Goal: Task Accomplishment & Management: Manage account settings

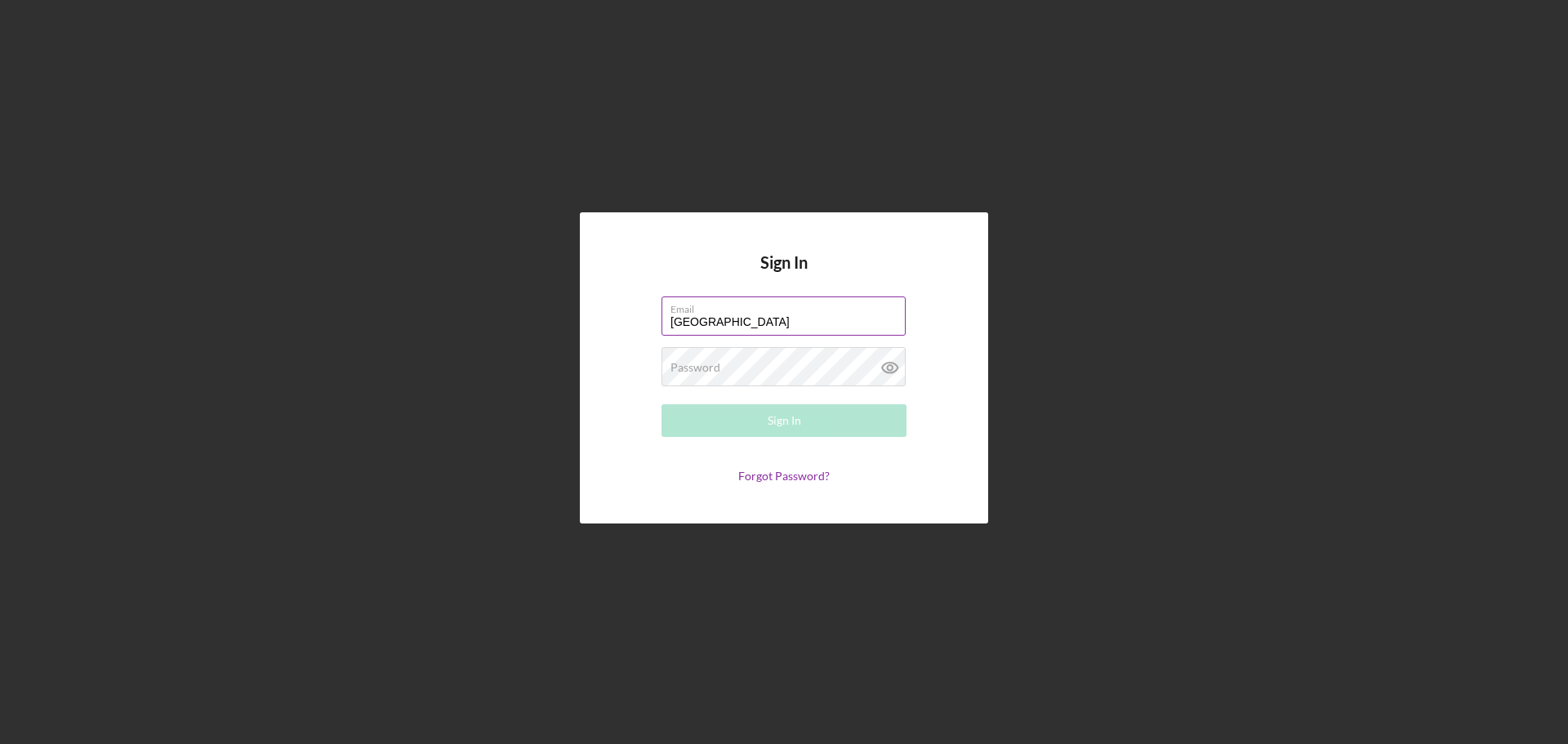
type input "[EMAIL_ADDRESS][DOMAIN_NAME]"
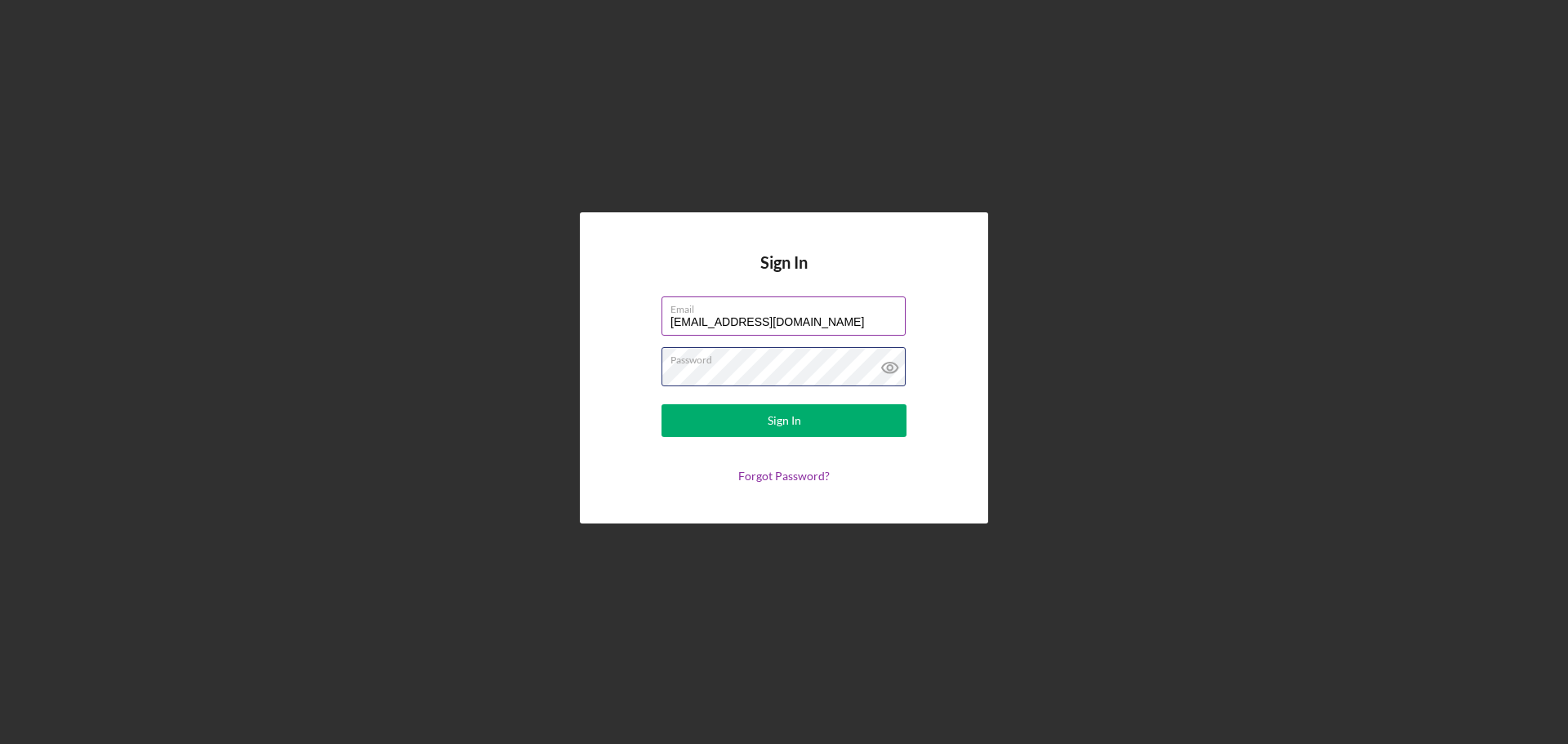
click at [661, 404] on button "Sign In" at bounding box center [784, 420] width 245 height 32
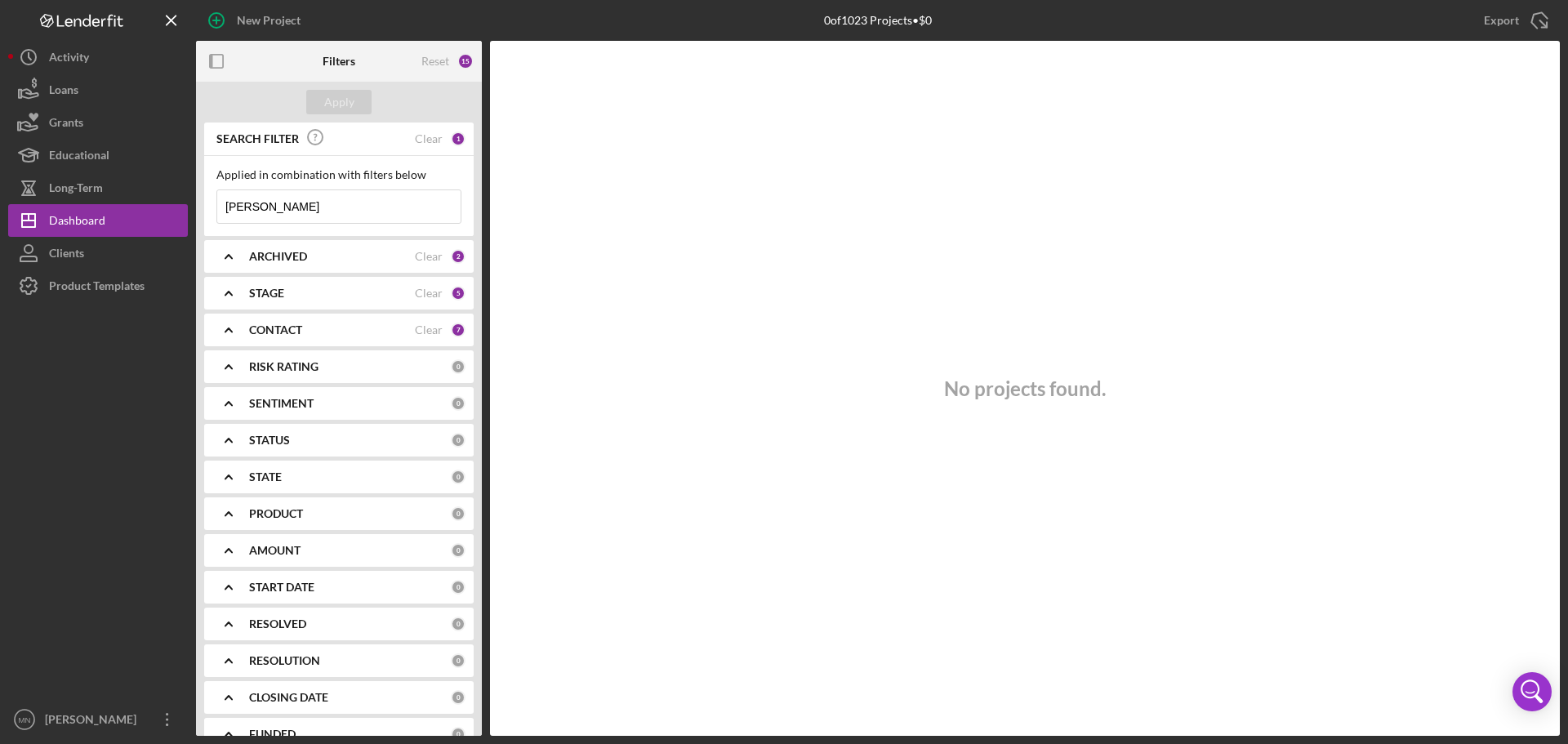
click at [335, 198] on input "[PERSON_NAME]" at bounding box center [339, 206] width 243 height 32
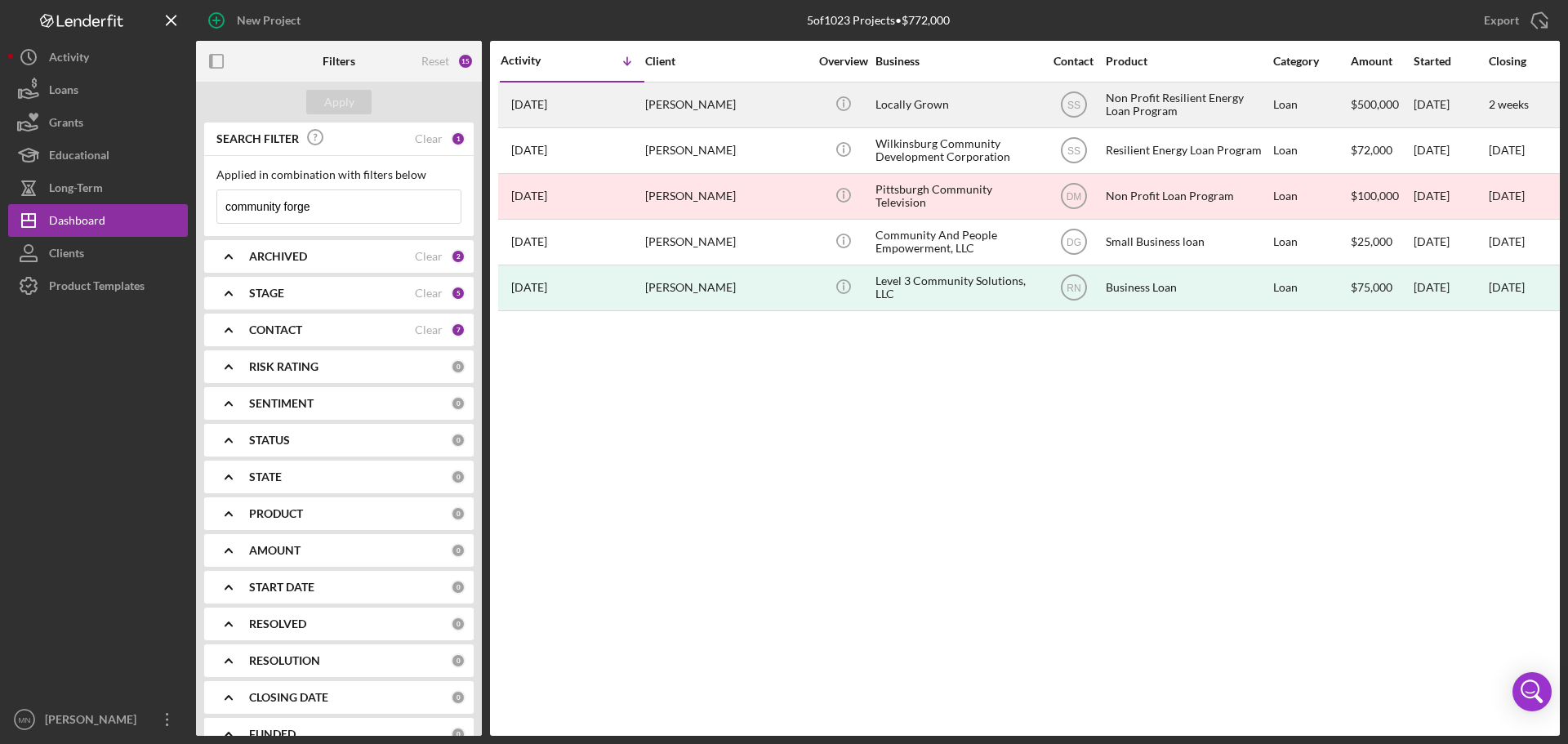
type input "community forge"
click at [713, 109] on div "[PERSON_NAME]" at bounding box center [727, 105] width 164 height 43
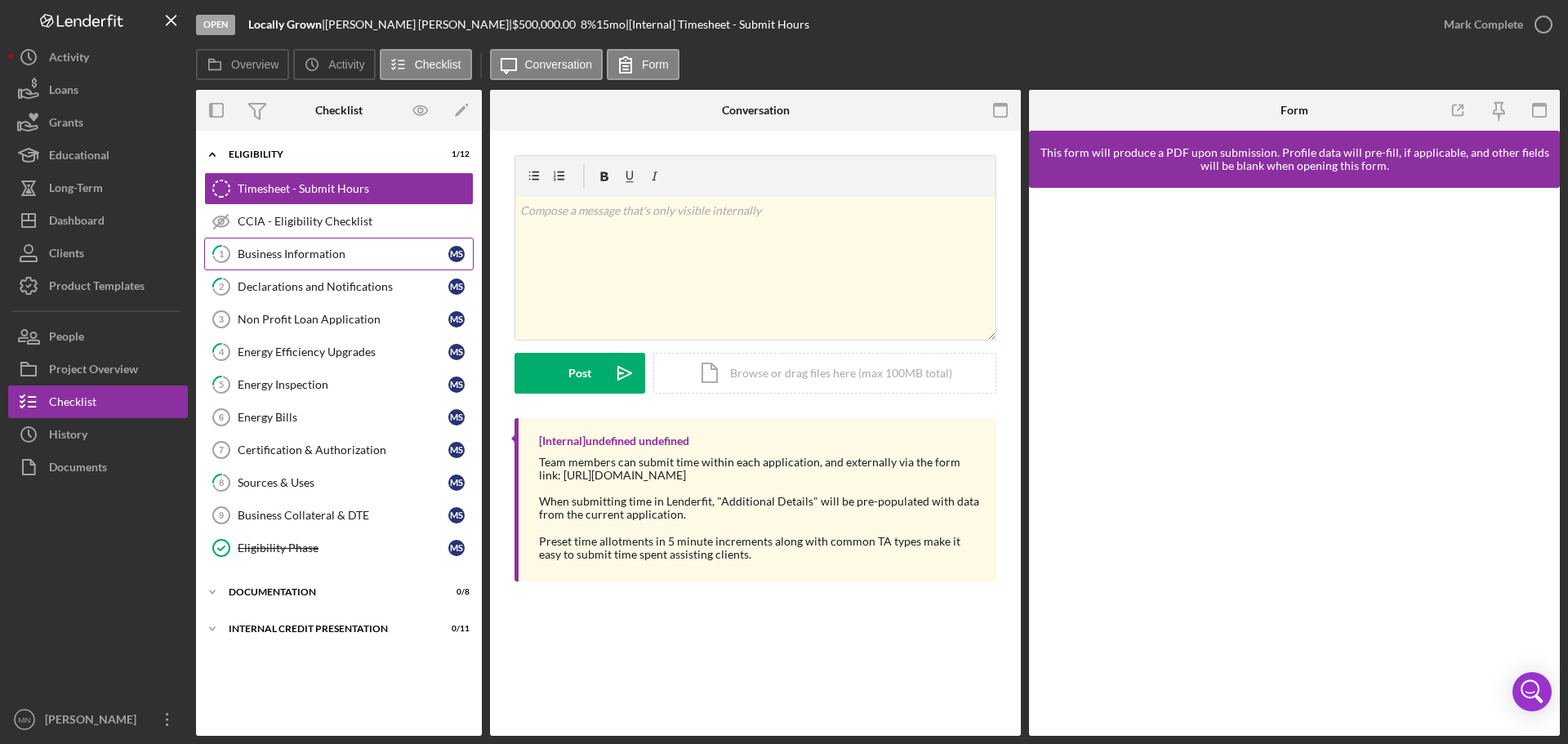
click at [340, 260] on div "Business Information" at bounding box center [342, 253] width 211 height 13
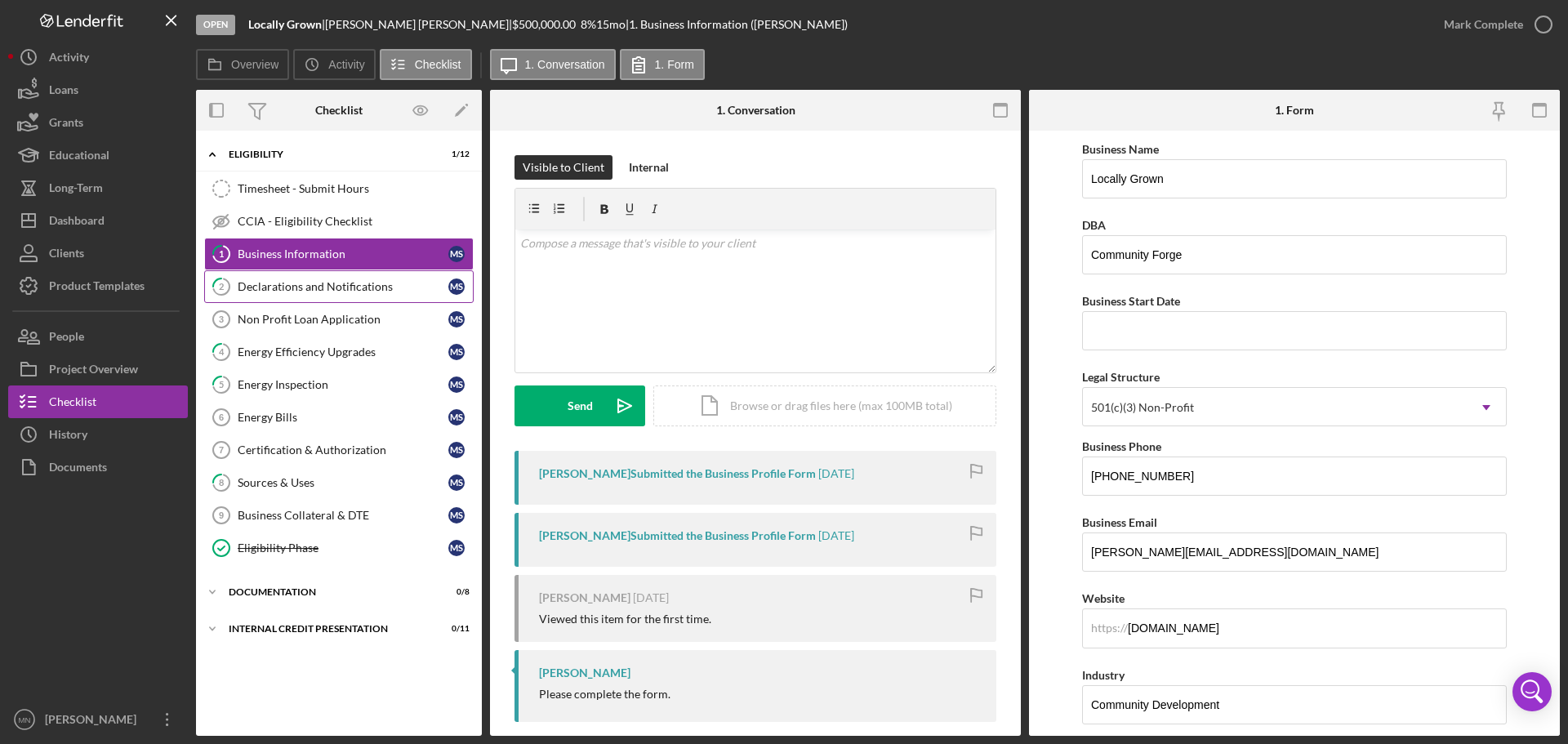
click at [315, 289] on div "Declarations and Notifications" at bounding box center [342, 287] width 211 height 13
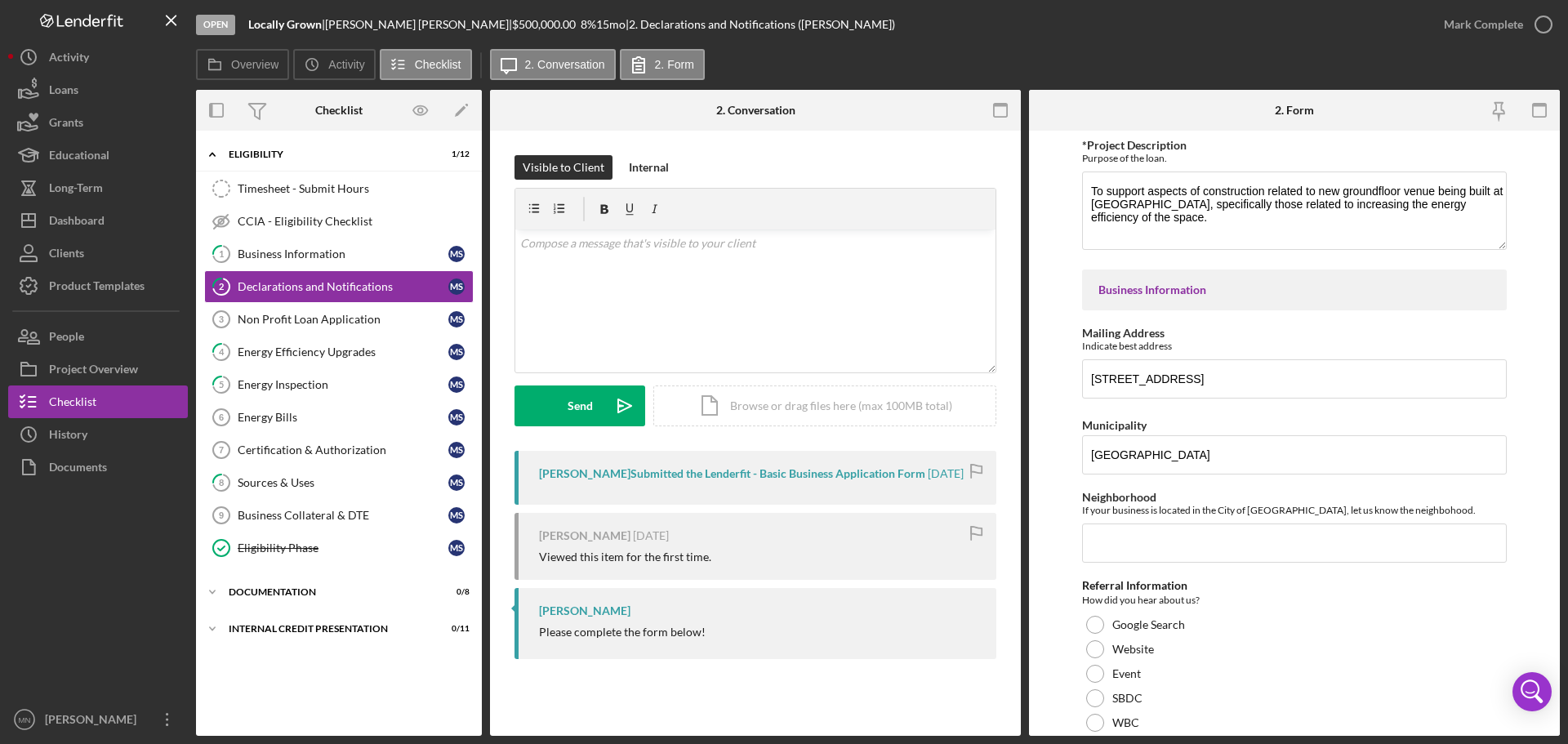
drag, startPoint x: 1555, startPoint y: 357, endPoint x: 1510, endPoint y: 66, distance: 294.5
click at [1510, 66] on div "Overview Icon/History Activity Checklist Icon/Message 2. Conversation 2. Form" at bounding box center [878, 65] width 1364 height 32
click at [301, 362] on link "4 Energy Efficiency Upgrades M S" at bounding box center [339, 351] width 270 height 32
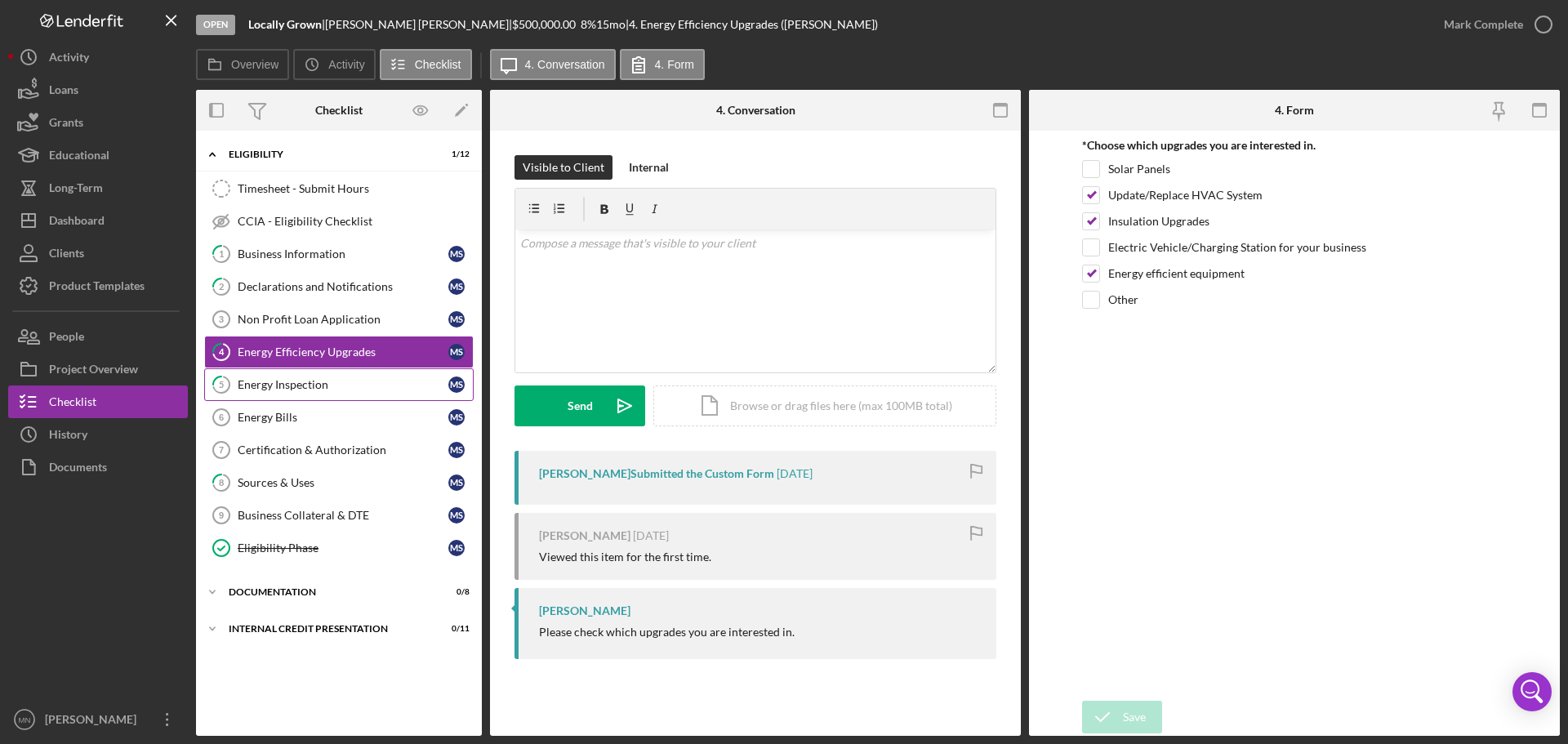
click at [301, 388] on div "Energy Inspection" at bounding box center [342, 384] width 211 height 13
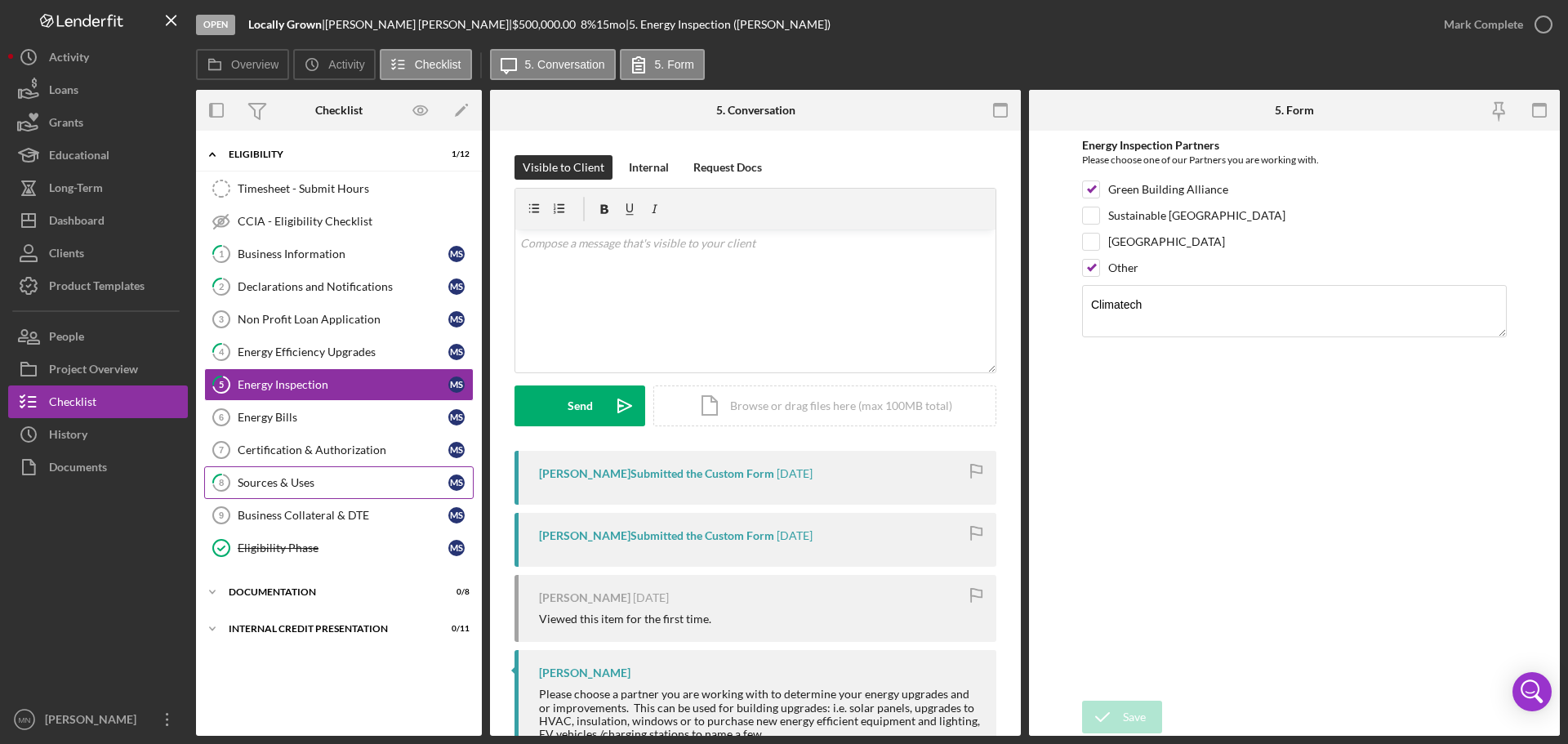
click at [267, 476] on div "Sources & Uses" at bounding box center [342, 482] width 211 height 13
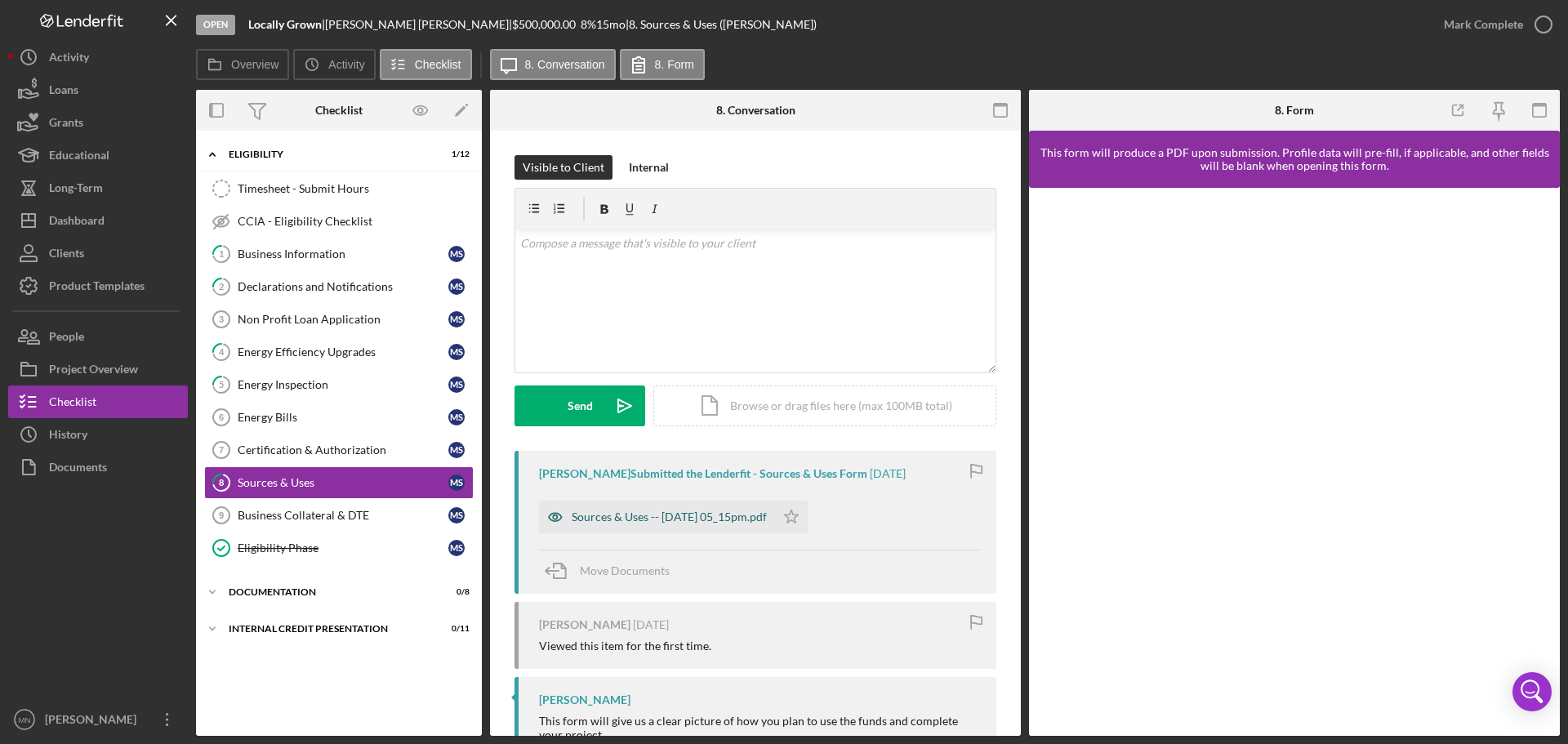
click at [607, 519] on div "Sources & Uses -- [DATE] 05_15pm.pdf" at bounding box center [669, 516] width 195 height 13
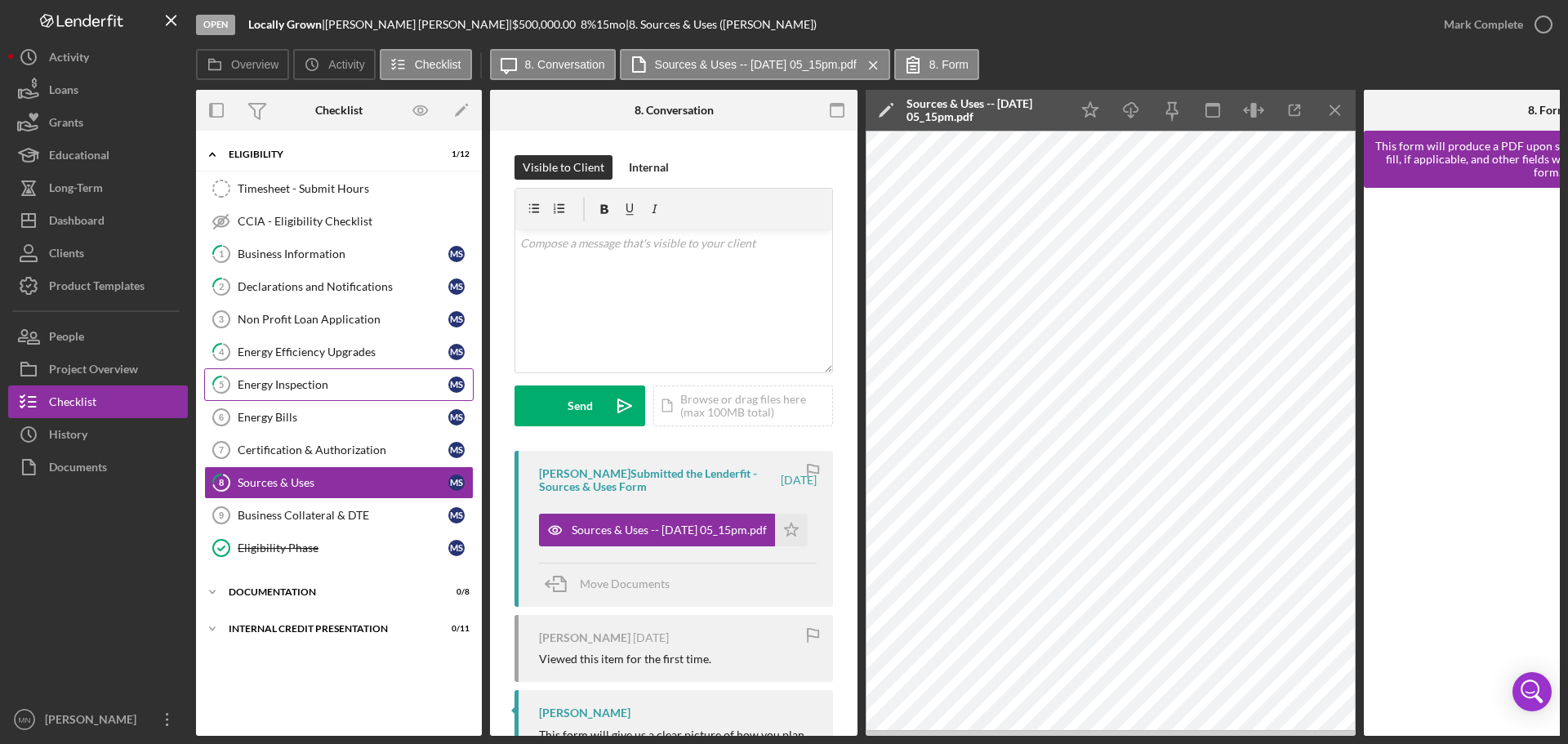
click at [269, 389] on div "Energy Inspection" at bounding box center [342, 384] width 211 height 13
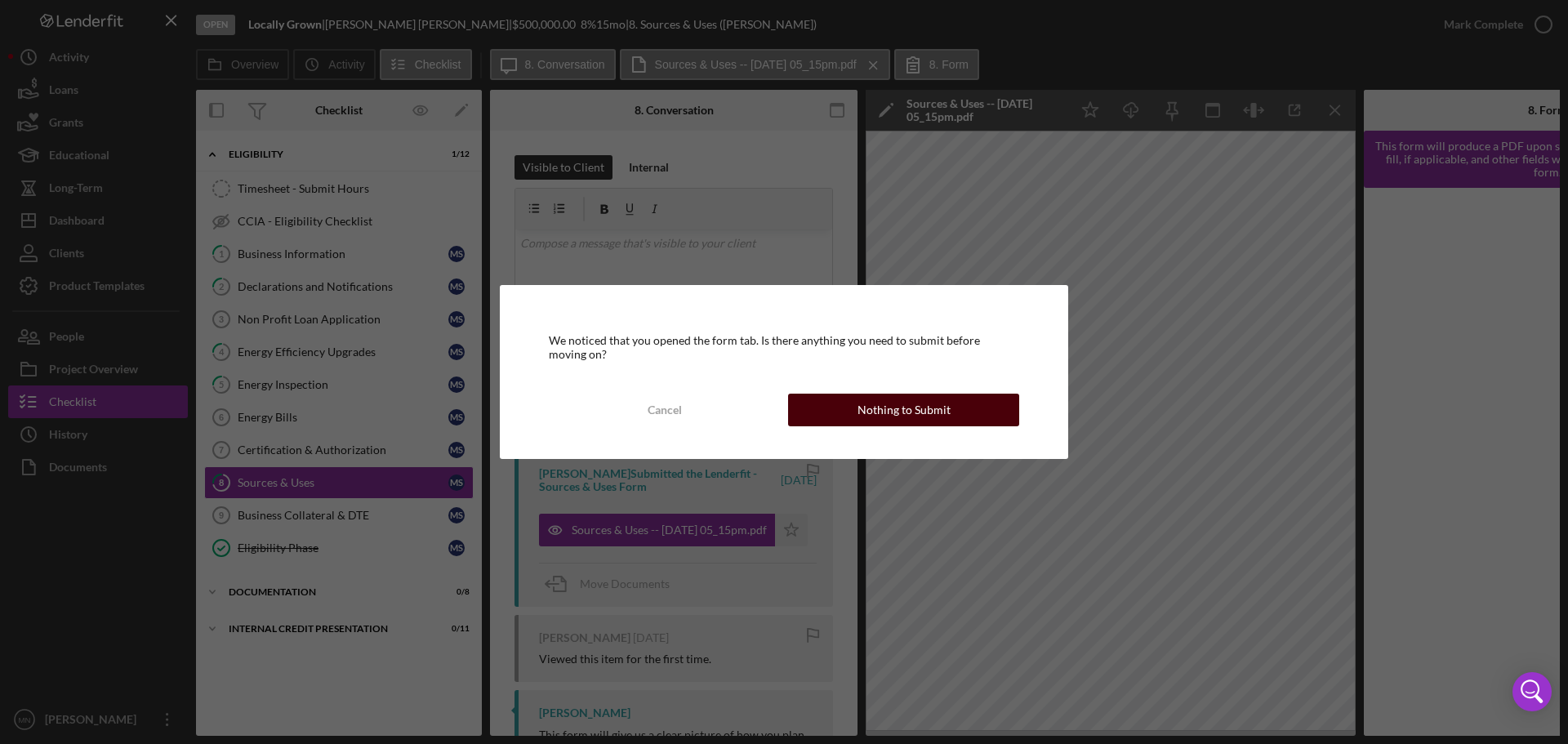
click at [856, 398] on button "Nothing to Submit" at bounding box center [904, 409] width 232 height 32
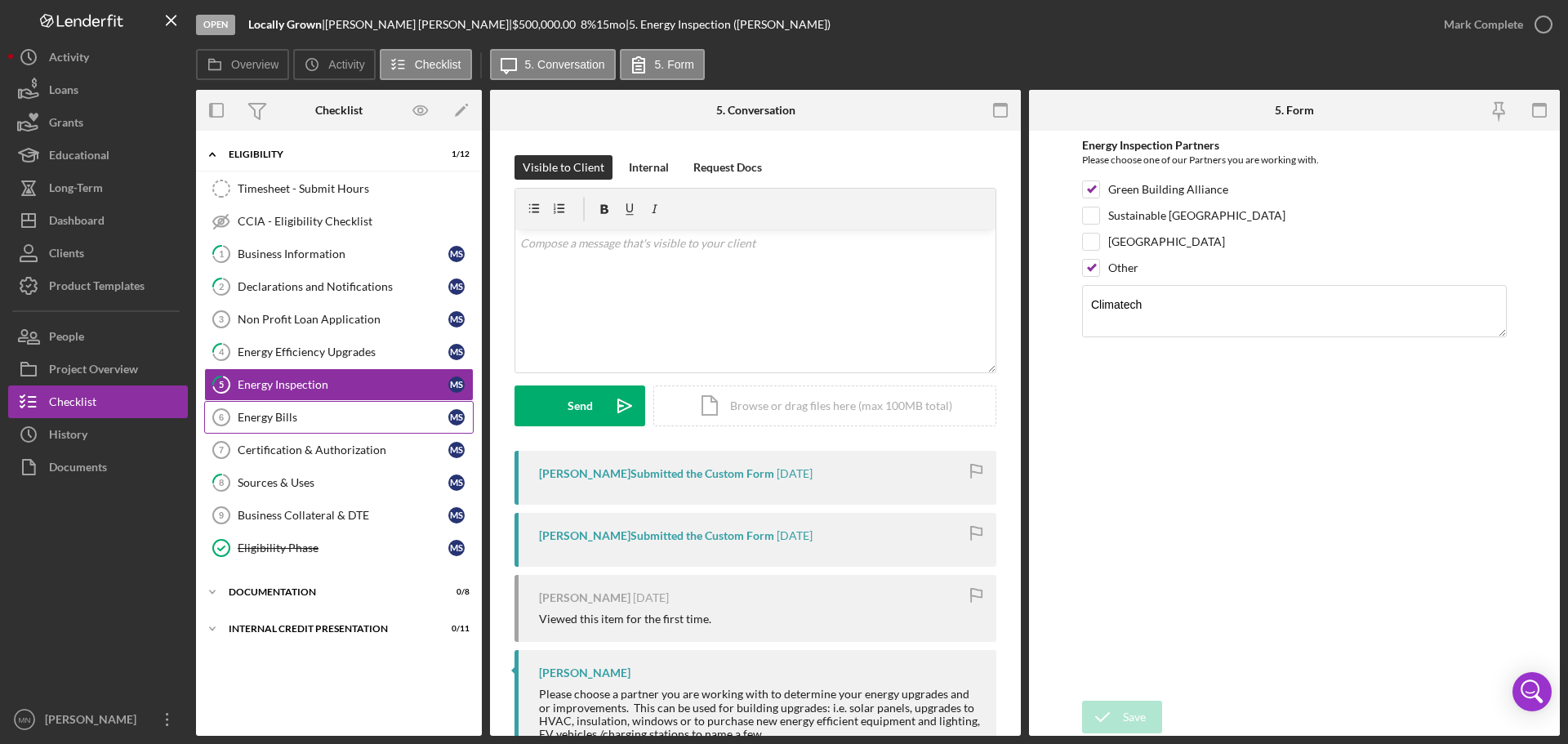
click at [300, 417] on div "Energy Bills" at bounding box center [342, 417] width 211 height 13
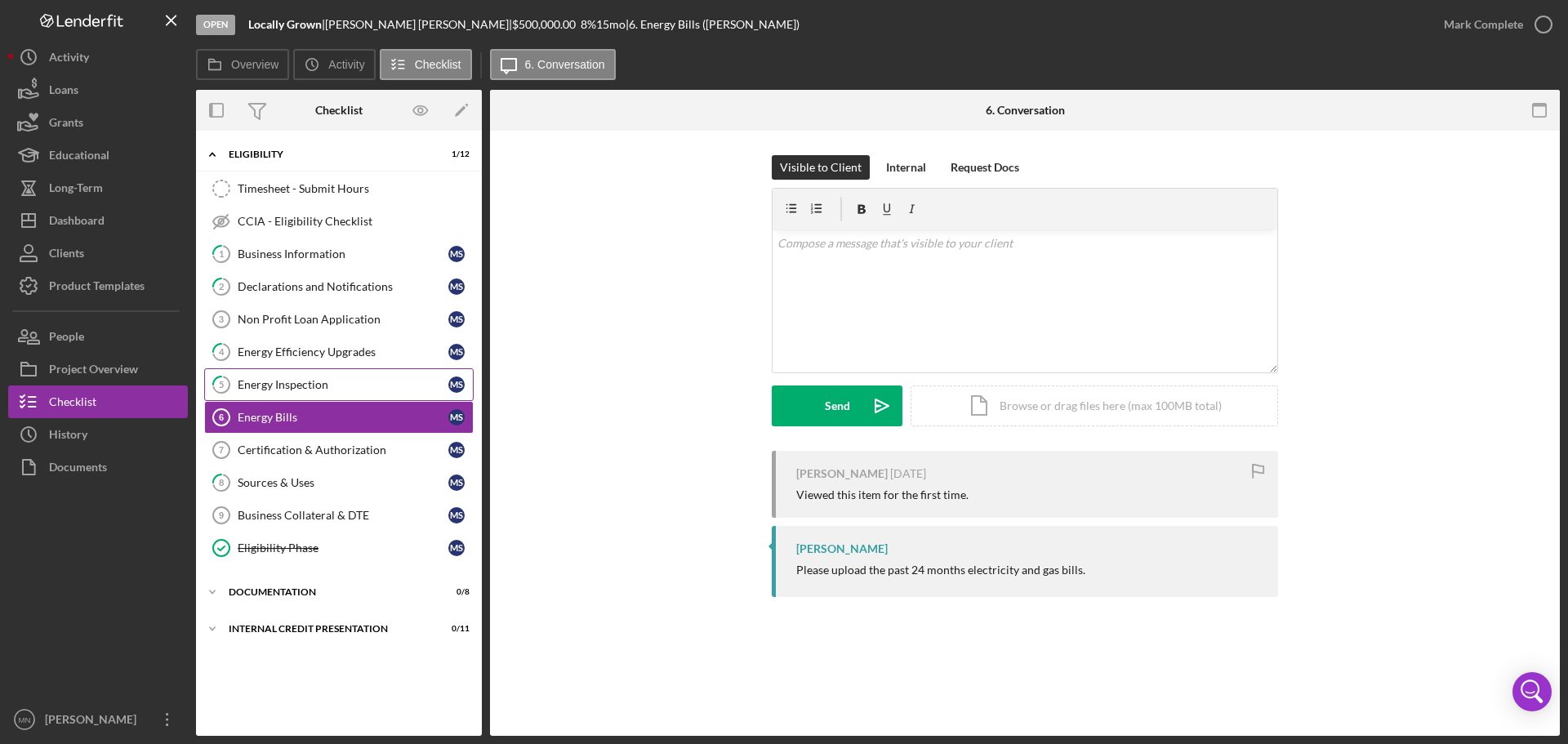
click at [258, 388] on div "Energy Inspection" at bounding box center [342, 384] width 211 height 13
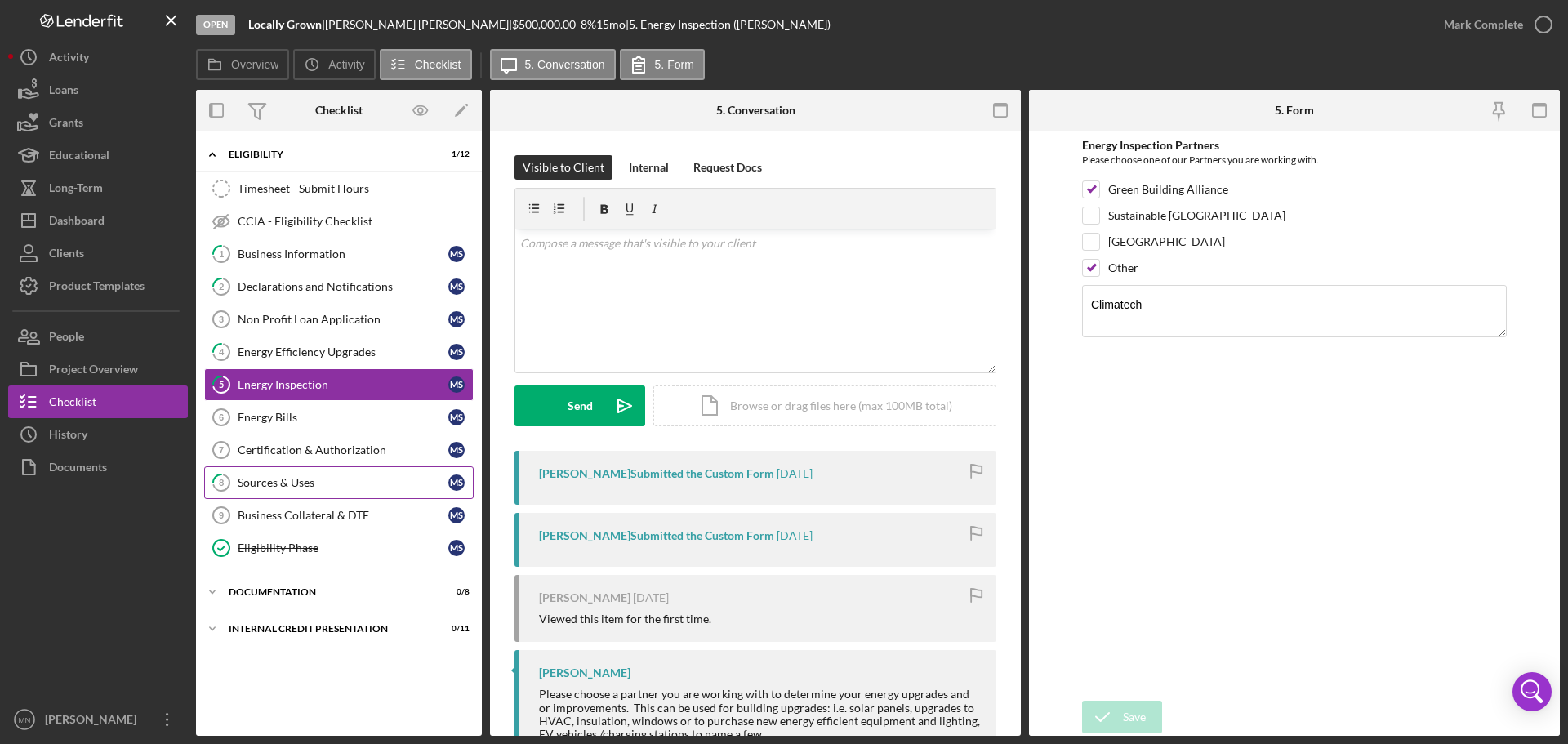
click at [313, 481] on div "Sources & Uses" at bounding box center [342, 482] width 211 height 13
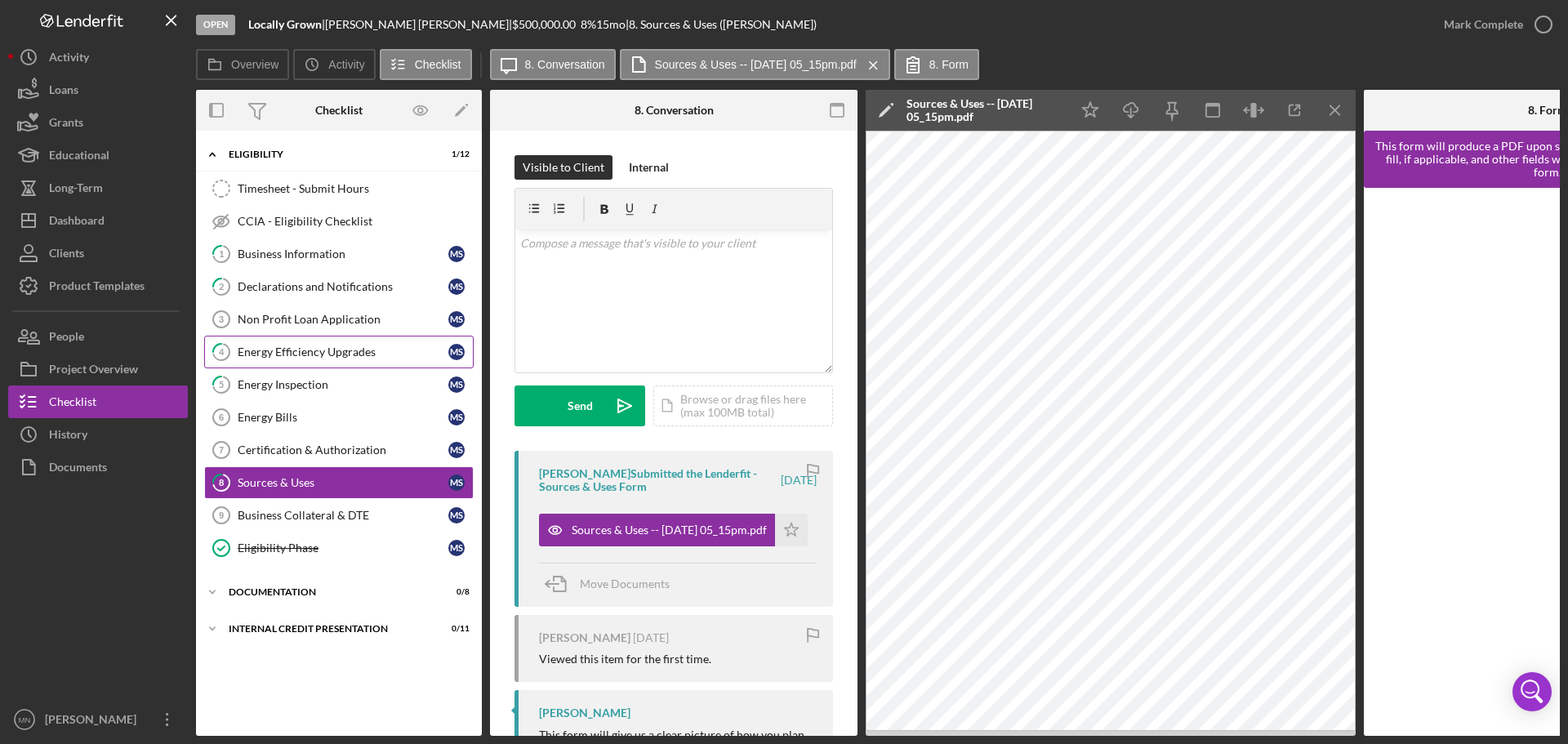
click at [311, 362] on link "4 Energy Efficiency Upgrades M S" at bounding box center [339, 351] width 270 height 32
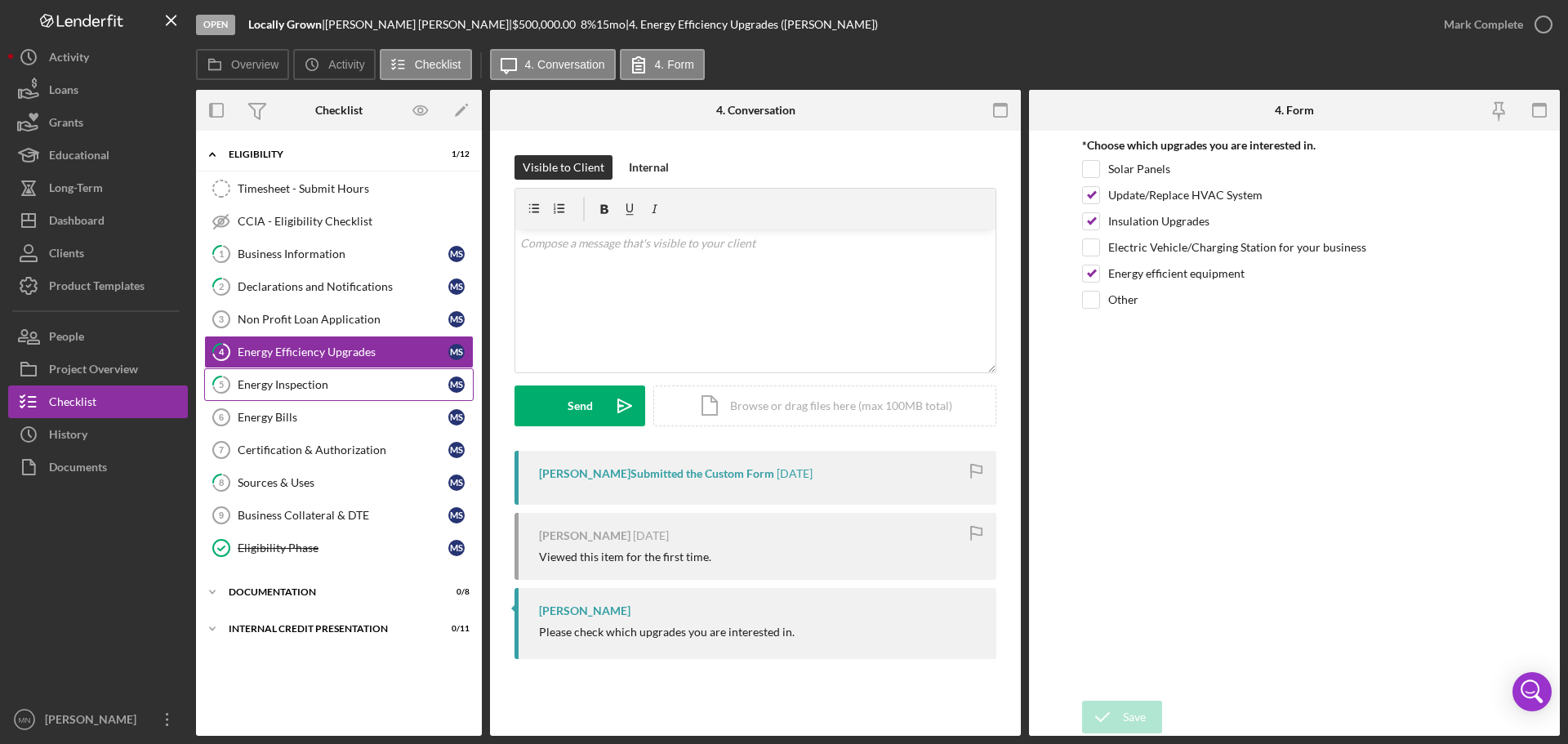
click at [366, 391] on div "Energy Inspection" at bounding box center [342, 384] width 211 height 13
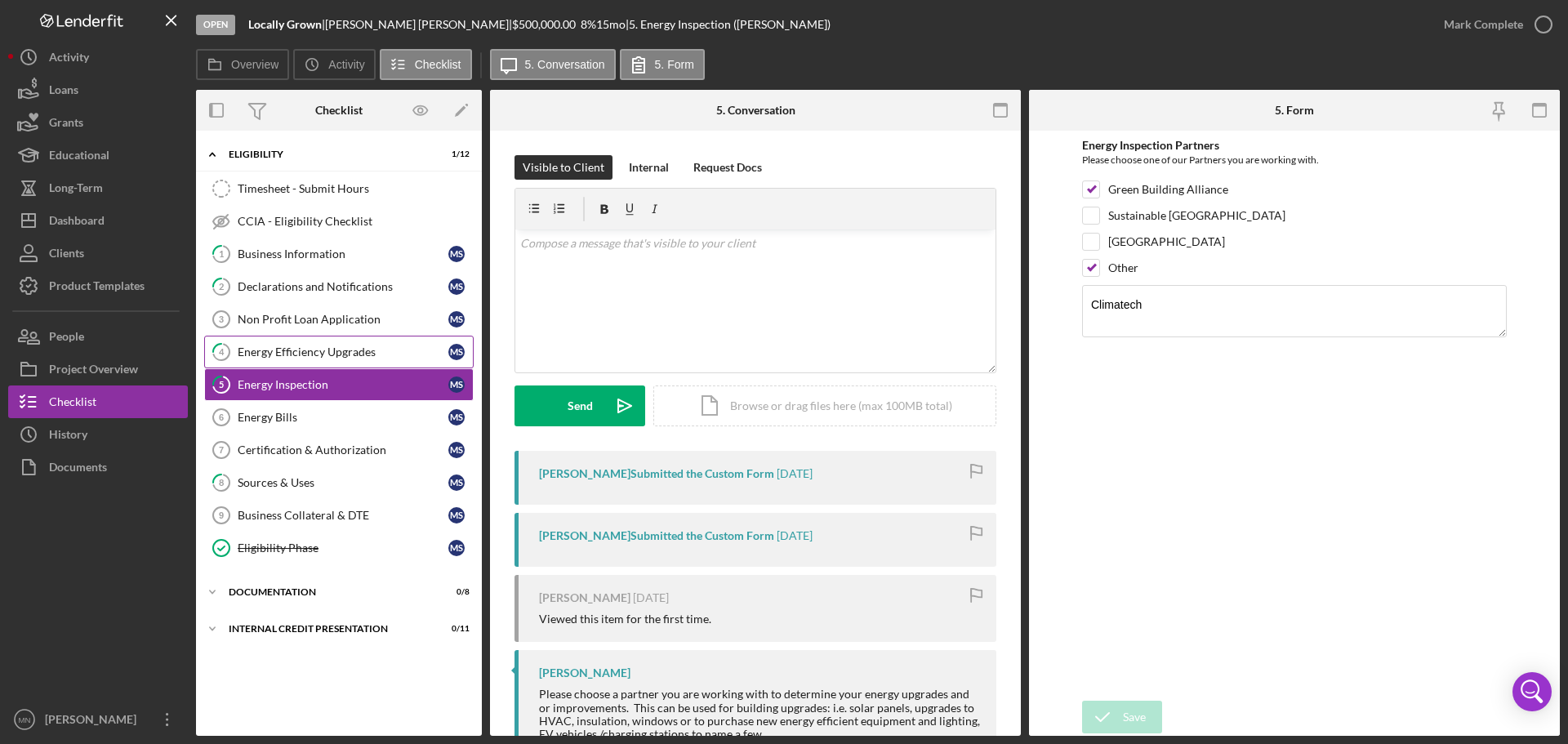
click at [287, 362] on link "4 Energy Efficiency Upgrades M S" at bounding box center [339, 351] width 270 height 32
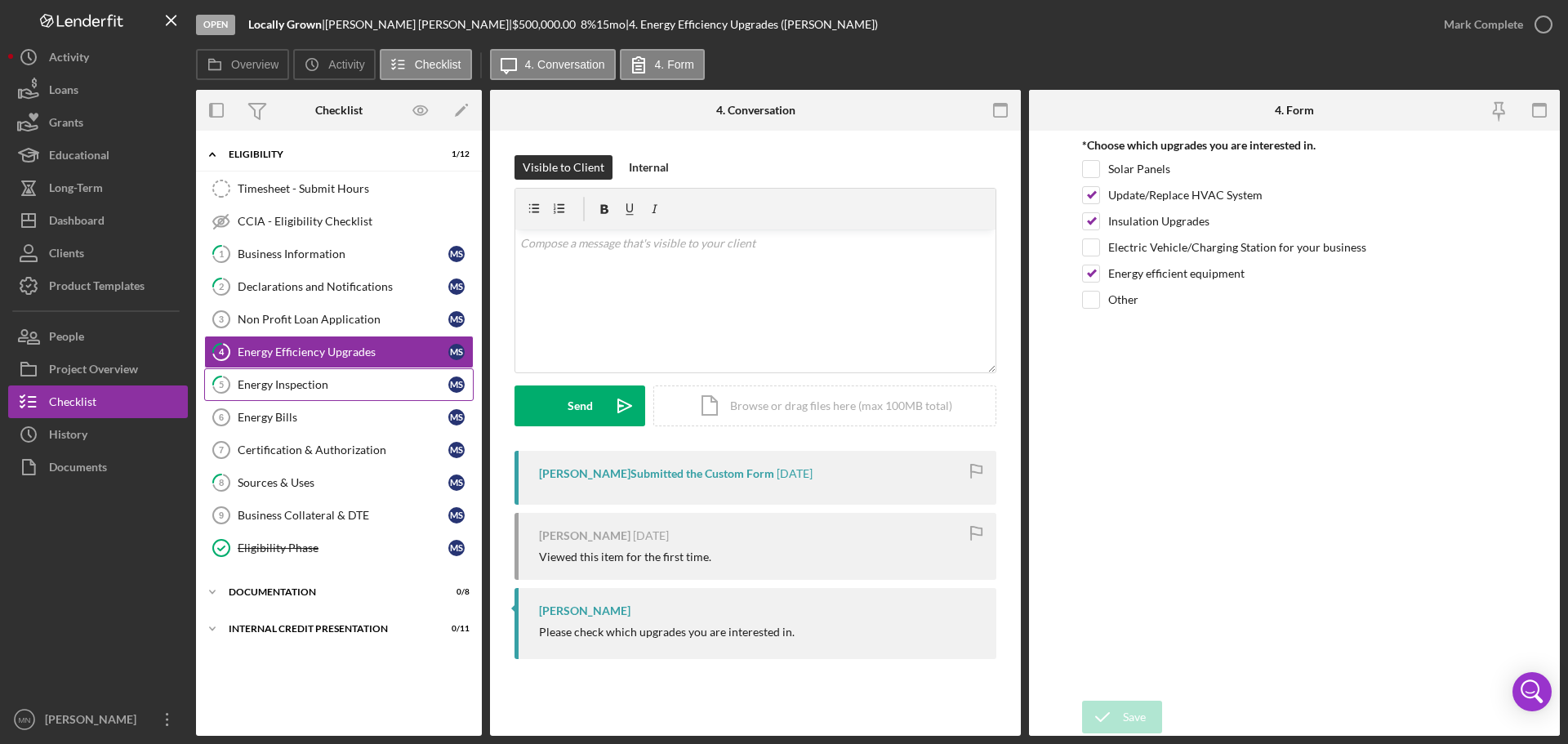
click at [276, 384] on div "Energy Inspection" at bounding box center [342, 384] width 211 height 13
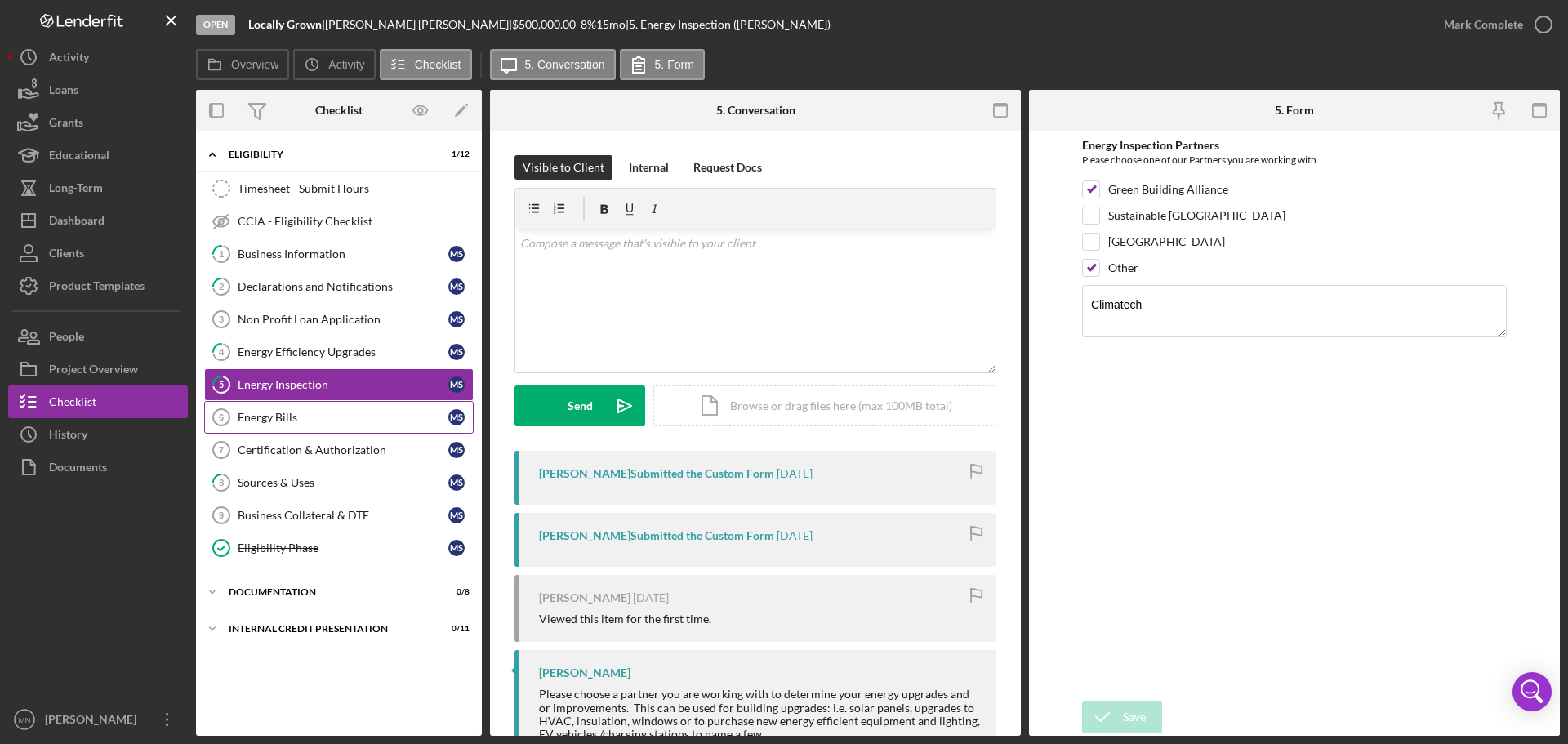
click at [287, 415] on div "Energy Bills" at bounding box center [342, 417] width 211 height 13
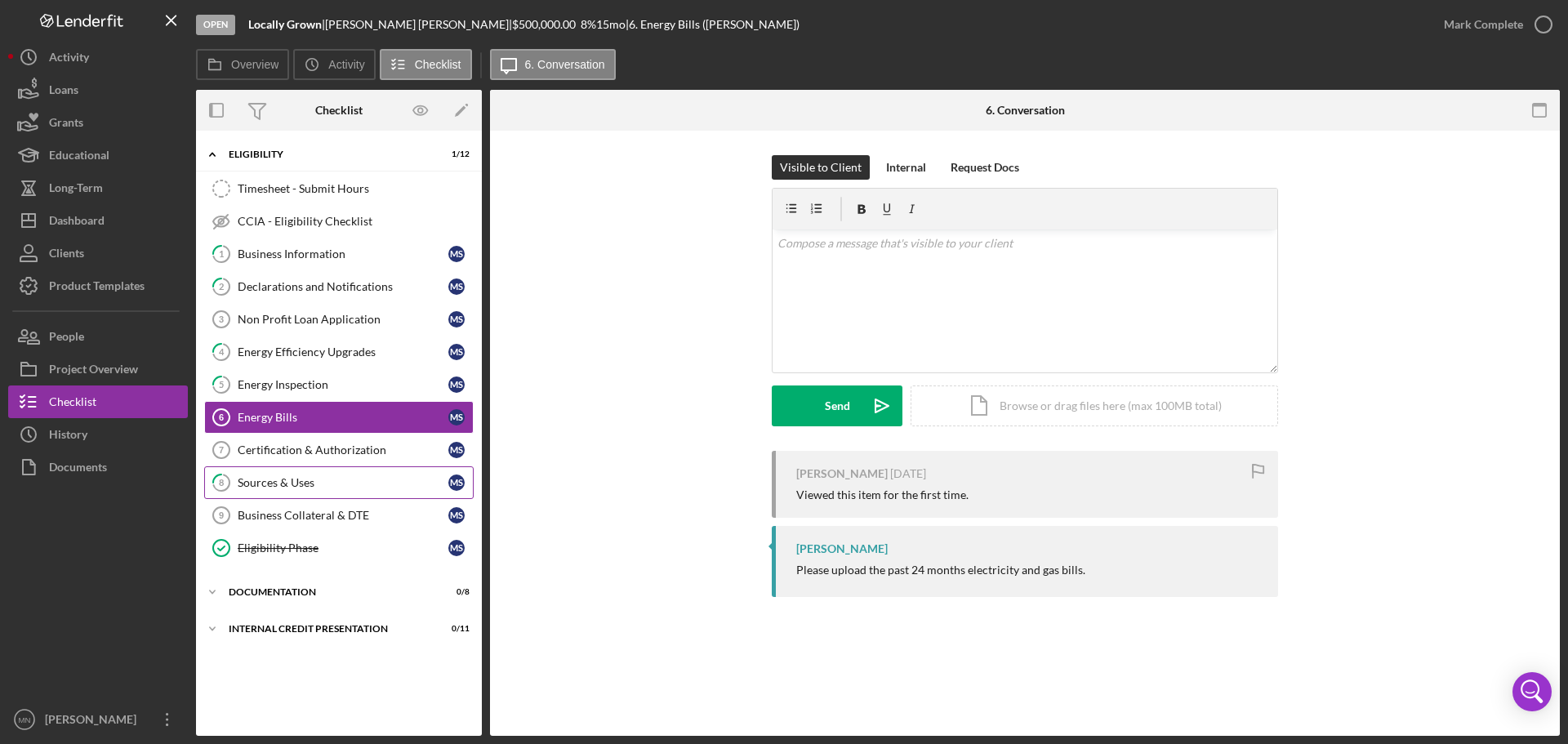
click at [273, 486] on div "Sources & Uses" at bounding box center [342, 482] width 211 height 13
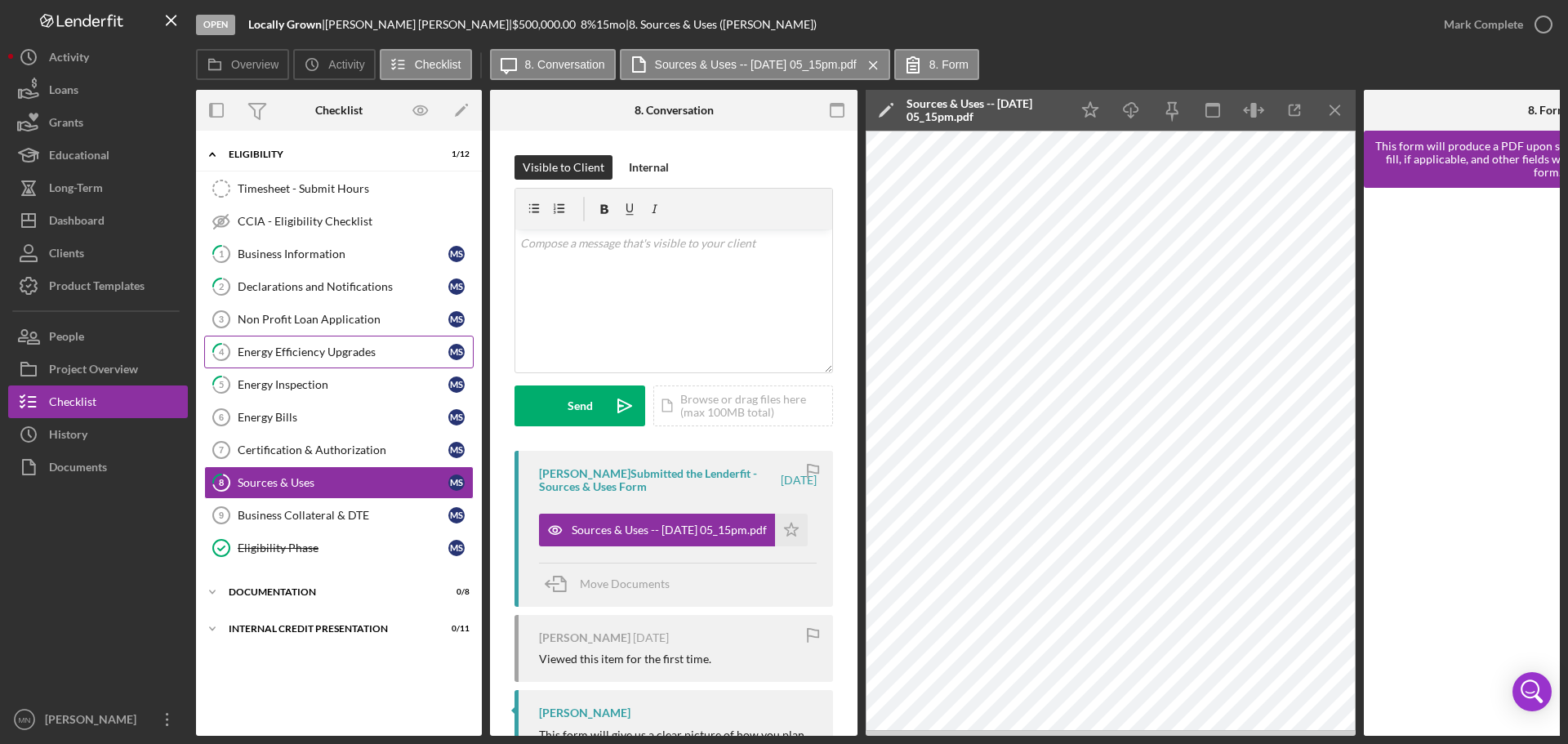
click at [291, 356] on div "Energy Efficiency Upgrades" at bounding box center [342, 351] width 211 height 13
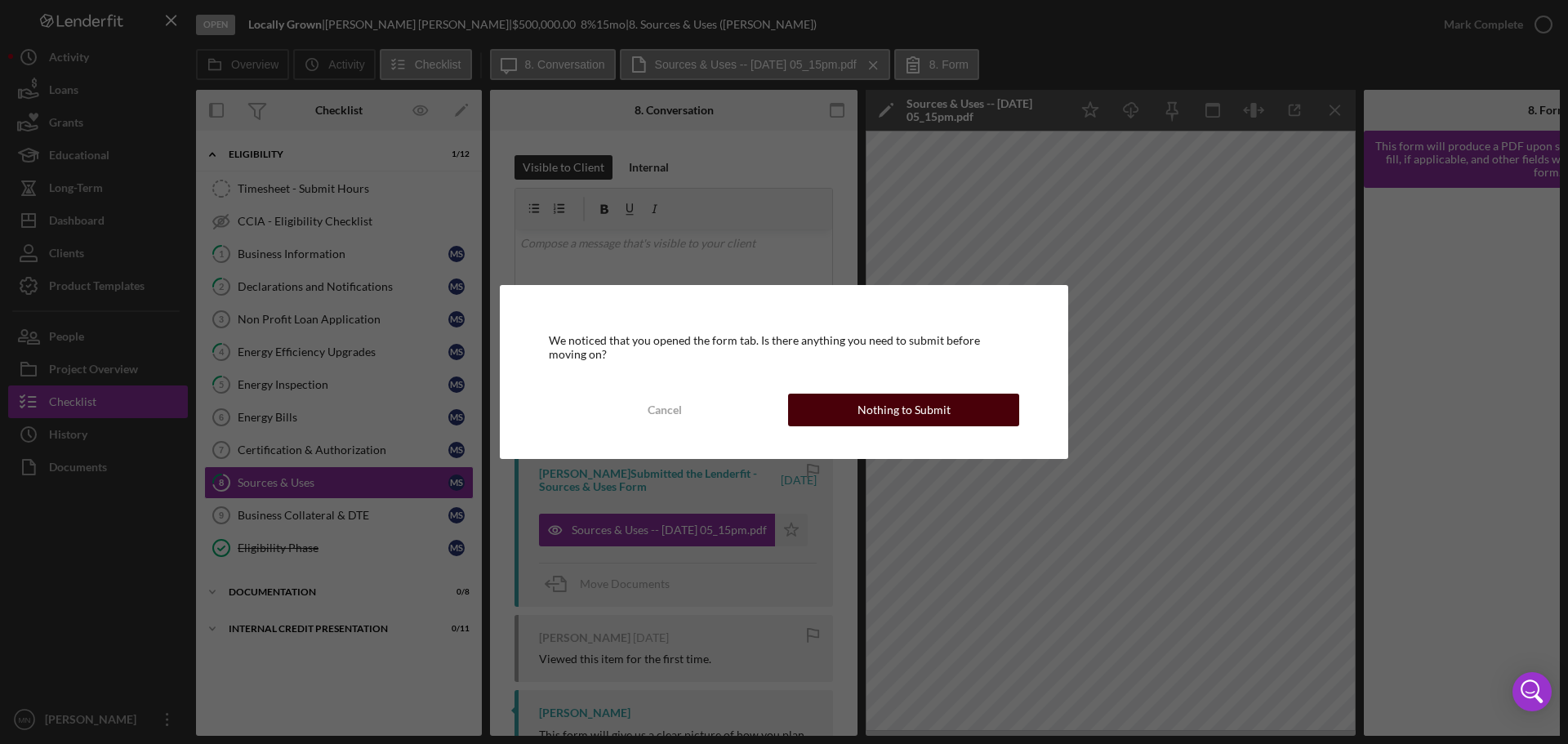
click at [863, 416] on div "Nothing to Submit" at bounding box center [904, 409] width 93 height 32
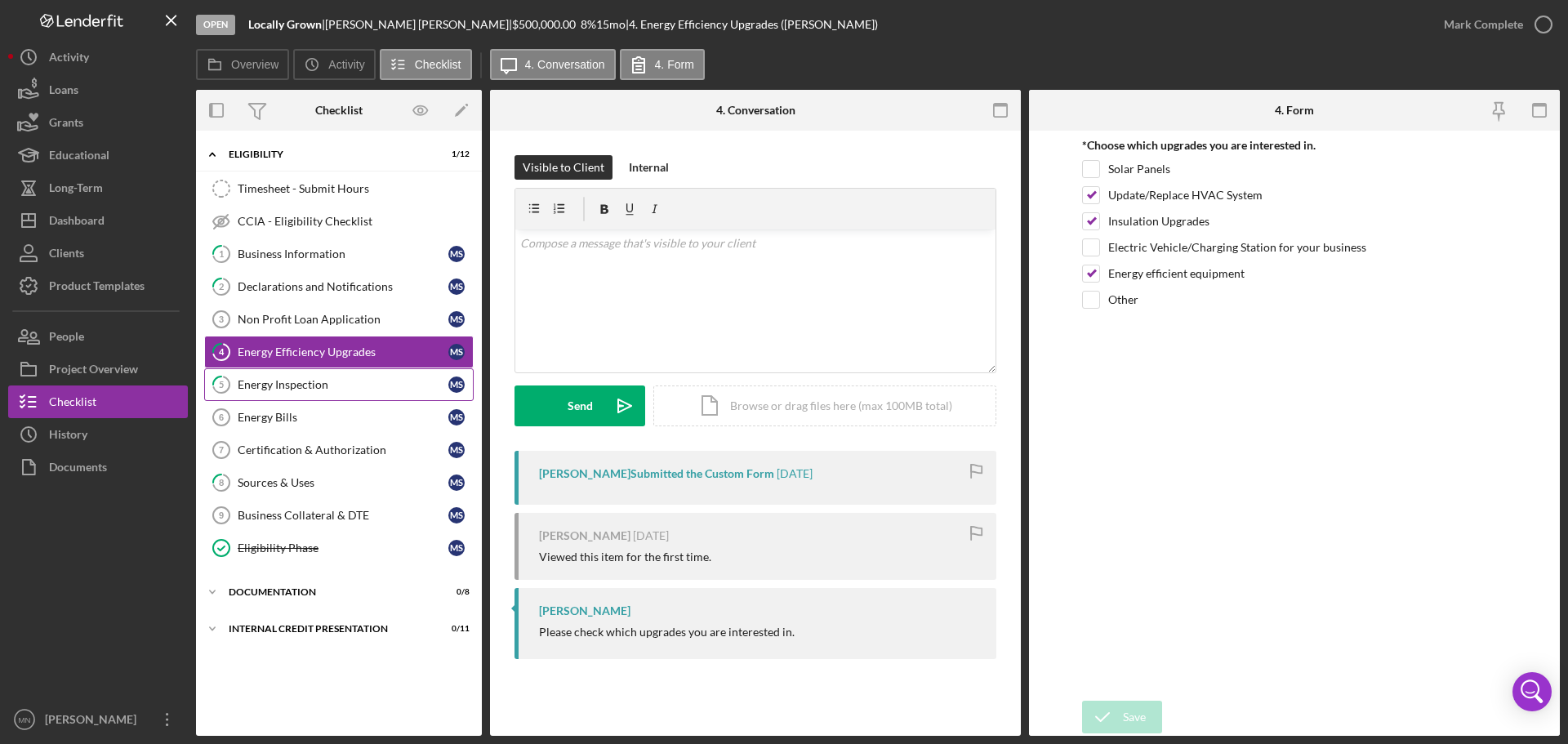
click at [286, 388] on div "Energy Inspection" at bounding box center [342, 384] width 211 height 13
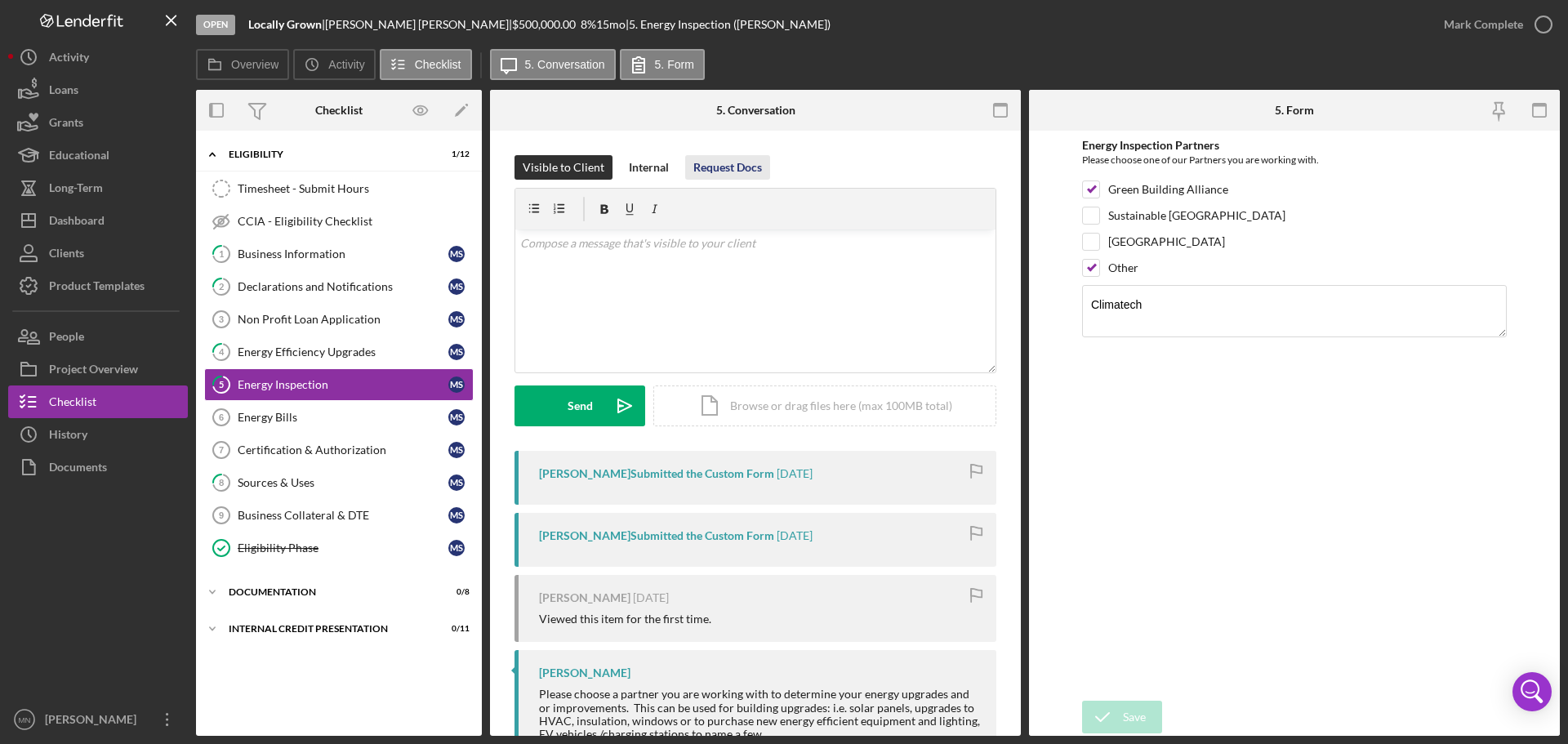
click at [745, 168] on div "Request Docs" at bounding box center [728, 167] width 69 height 25
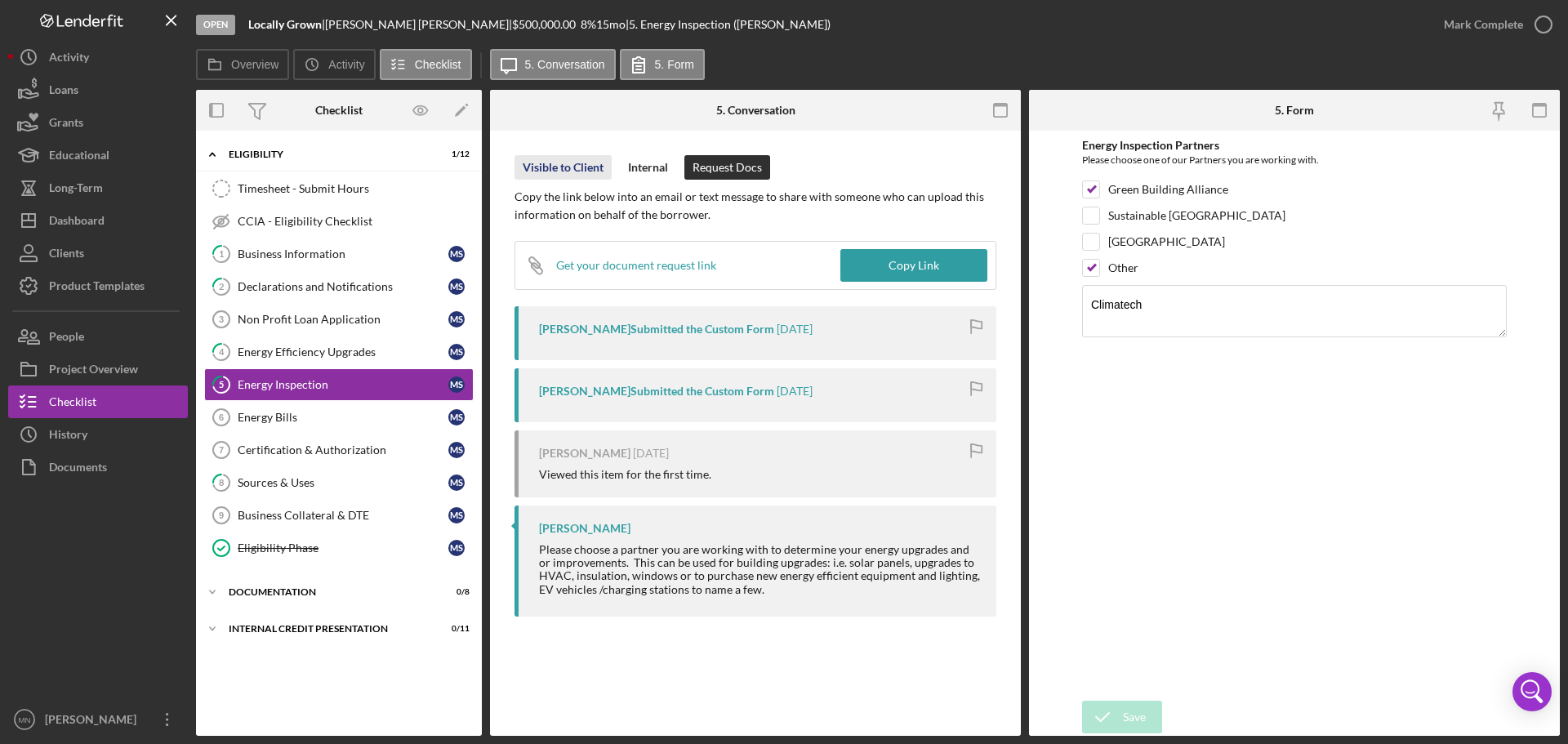
click at [561, 169] on div "Visible to Client" at bounding box center [563, 167] width 80 height 25
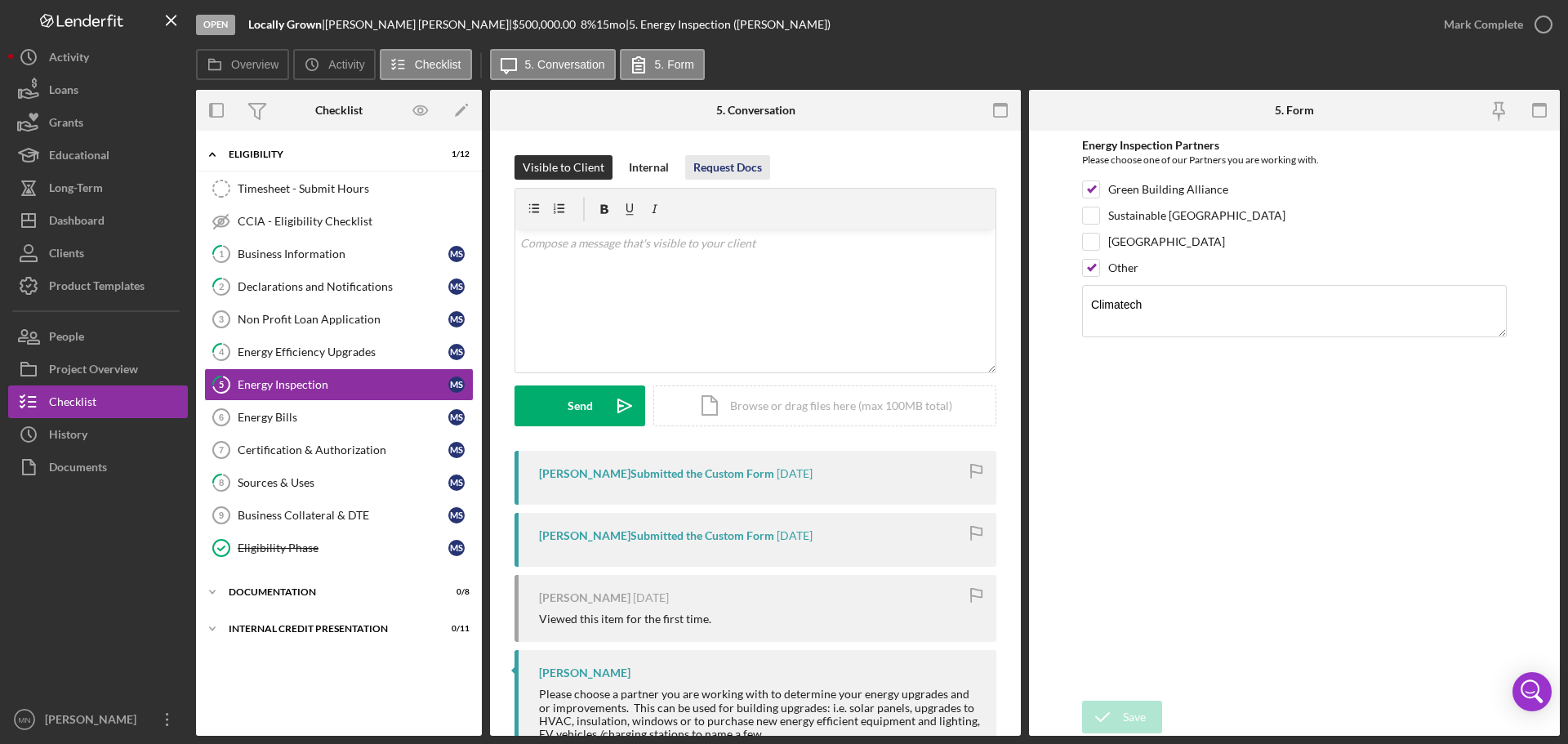
click at [709, 172] on div "Request Docs" at bounding box center [728, 167] width 69 height 25
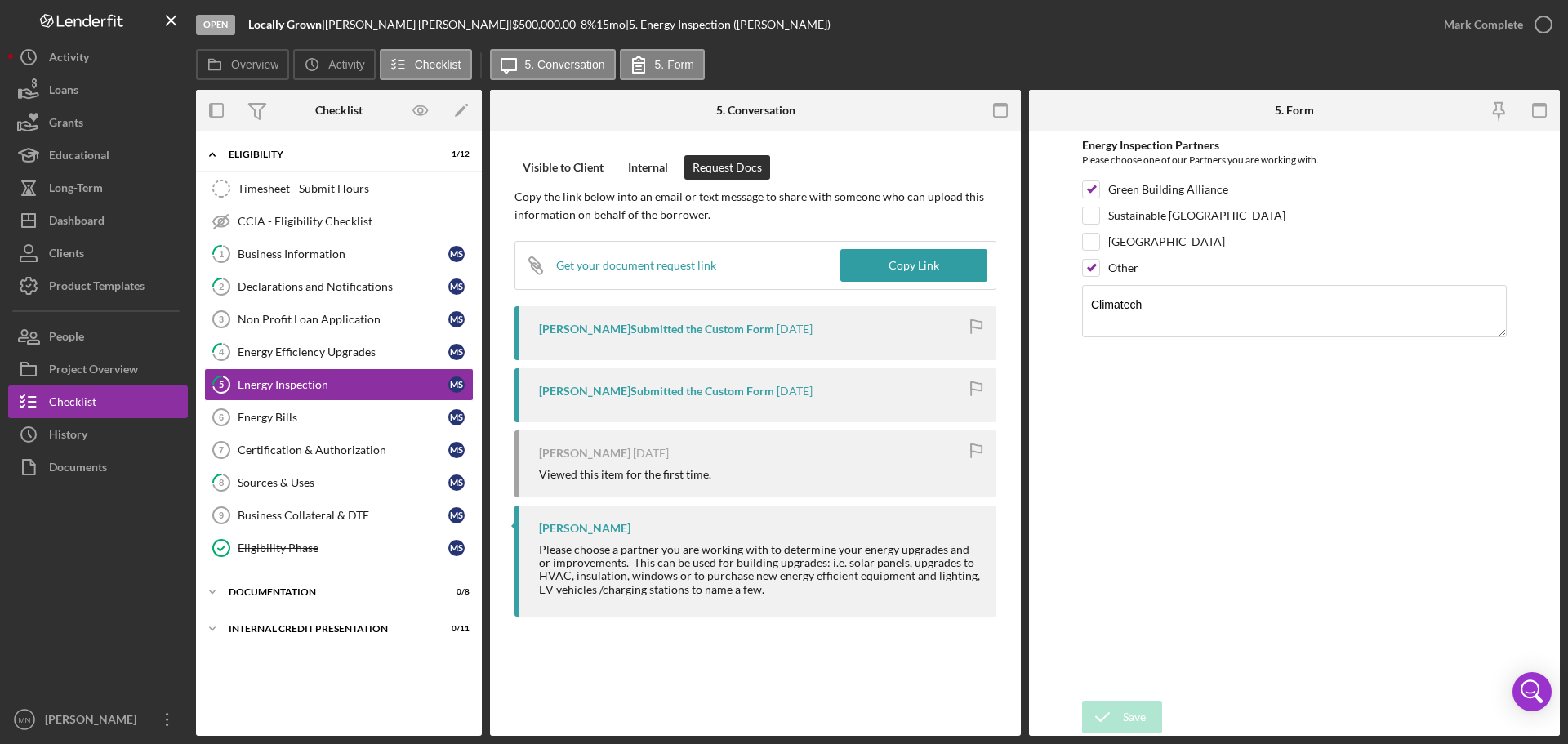
click at [610, 266] on div "Get your document request link" at bounding box center [636, 265] width 160 height 13
click at [907, 706] on div "5 Energy Inspection Visible to Client Internal Request Docs Copy the link below…" at bounding box center [756, 433] width 531 height 606
click at [283, 409] on link "Energy Bills 6 Energy Bills M S" at bounding box center [339, 417] width 270 height 32
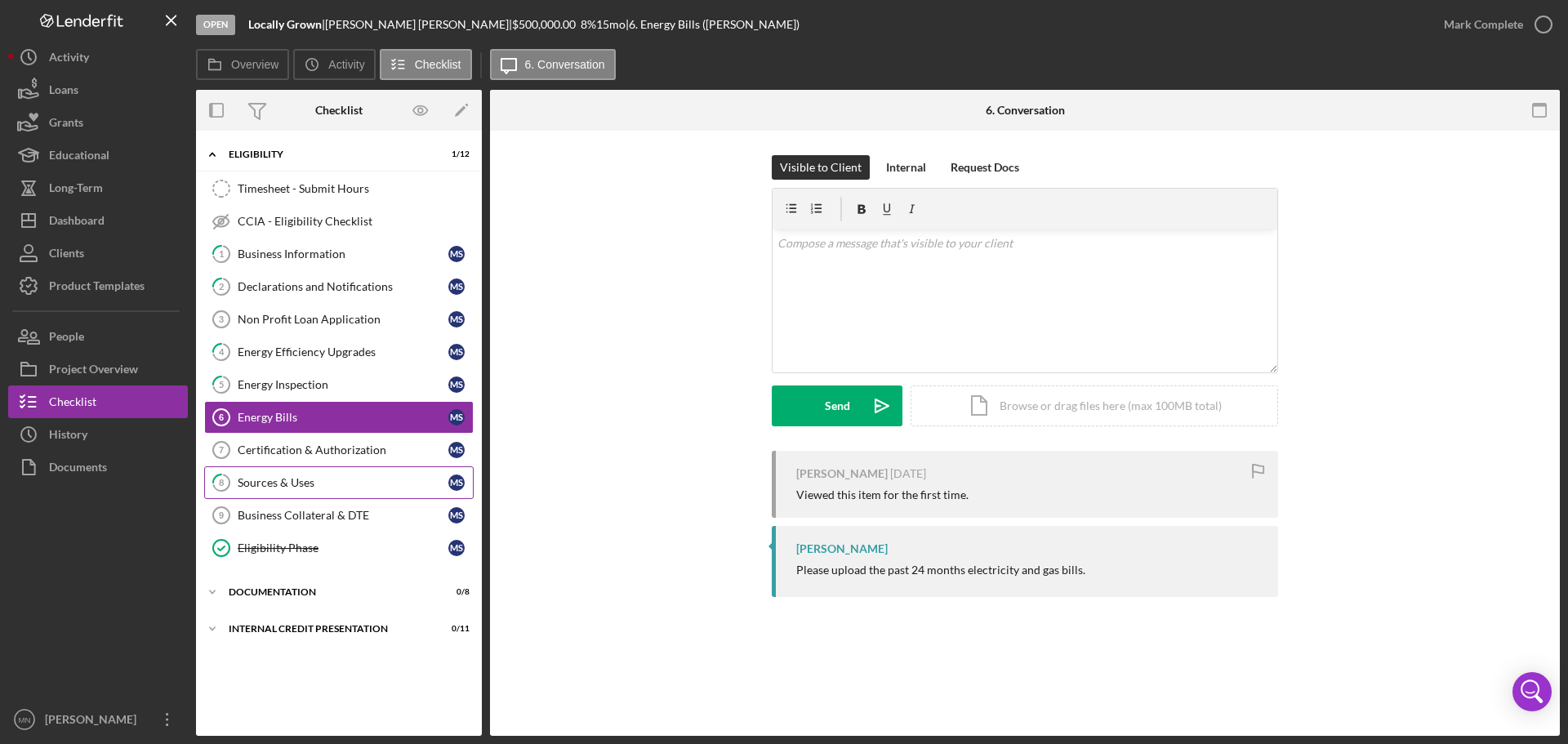
click at [266, 477] on div "Sources & Uses" at bounding box center [342, 482] width 211 height 13
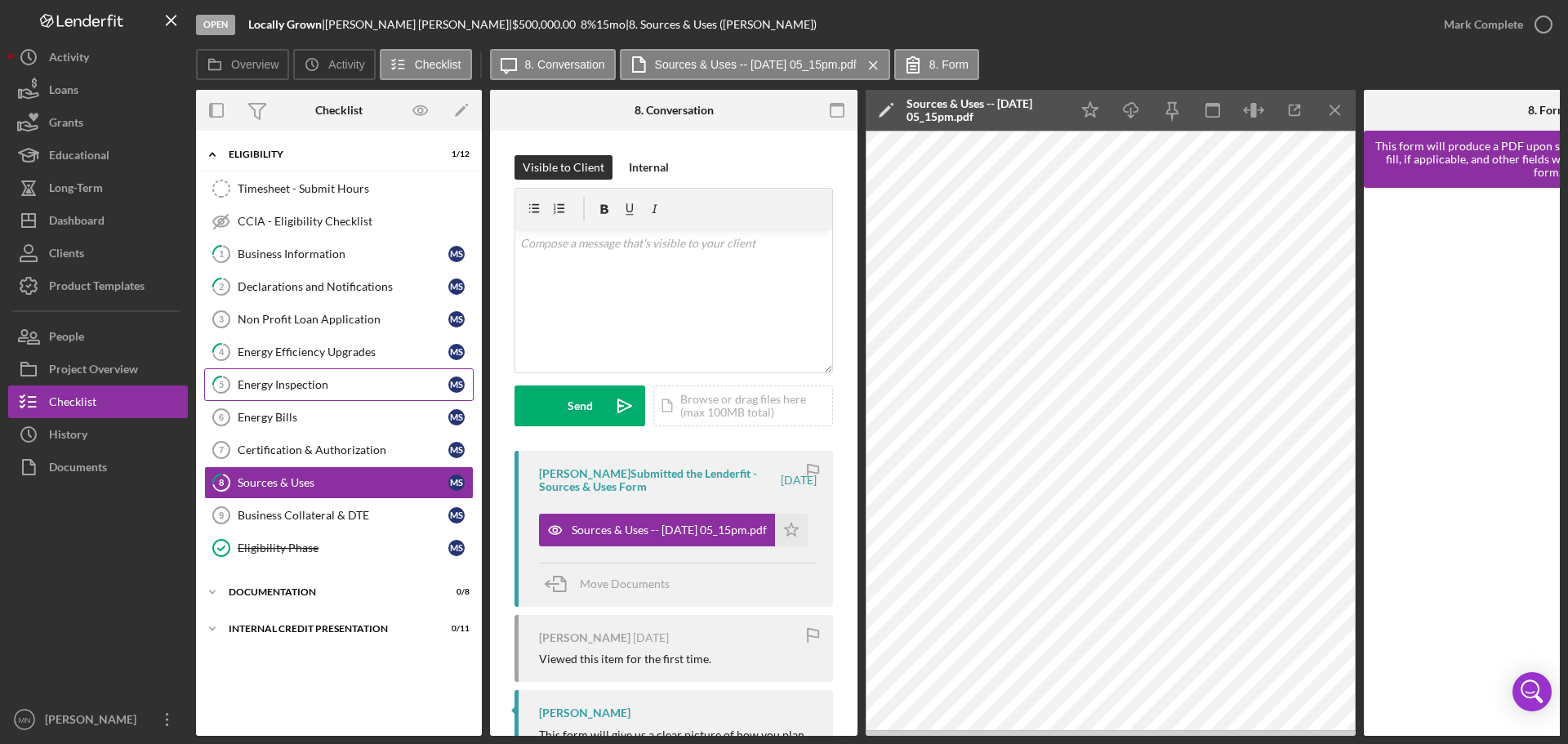
click at [309, 382] on div "Energy Inspection" at bounding box center [342, 384] width 211 height 13
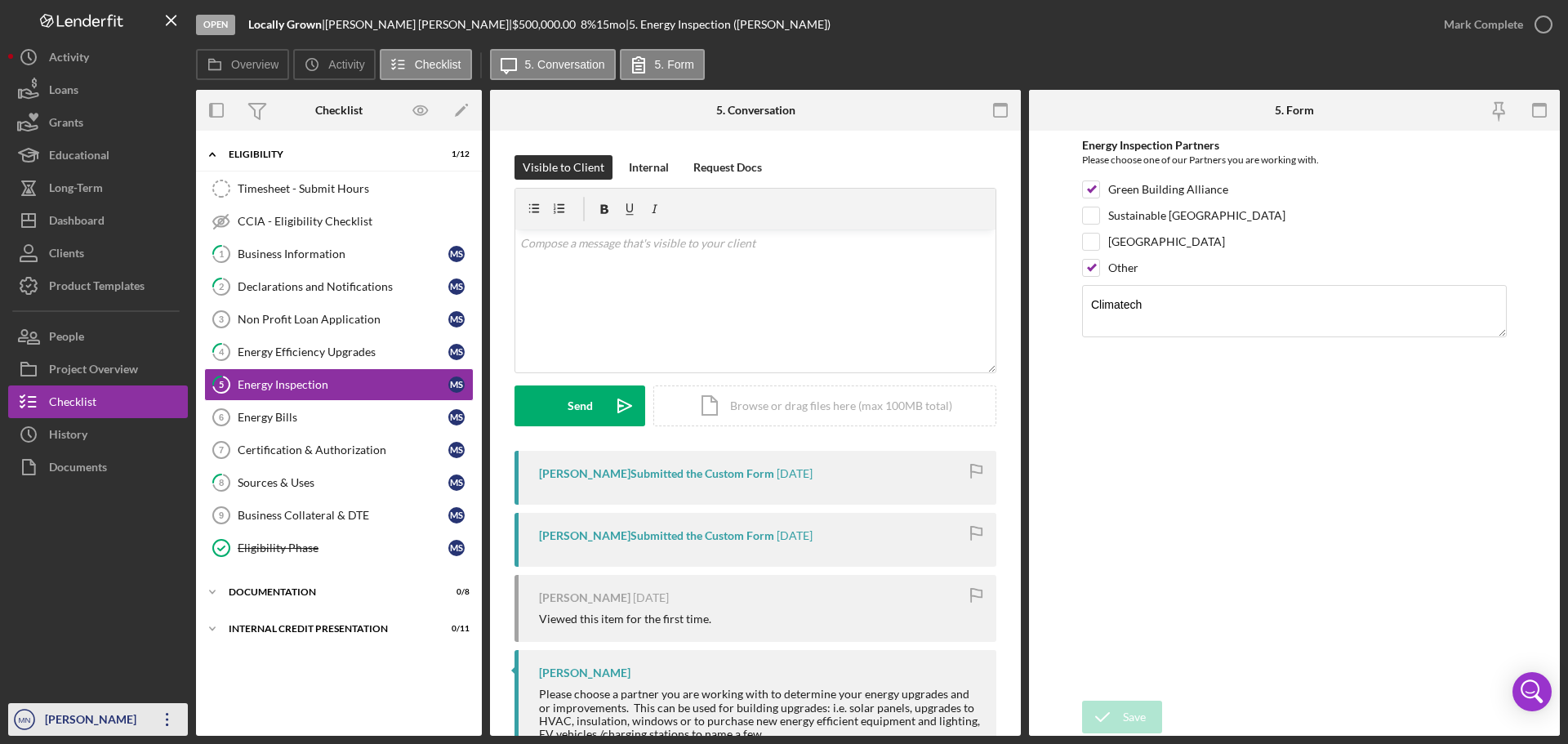
click at [170, 717] on icon "Icon/Overflow" at bounding box center [168, 720] width 41 height 41
click at [360, 358] on div "Energy Efficiency Upgrades" at bounding box center [342, 351] width 211 height 13
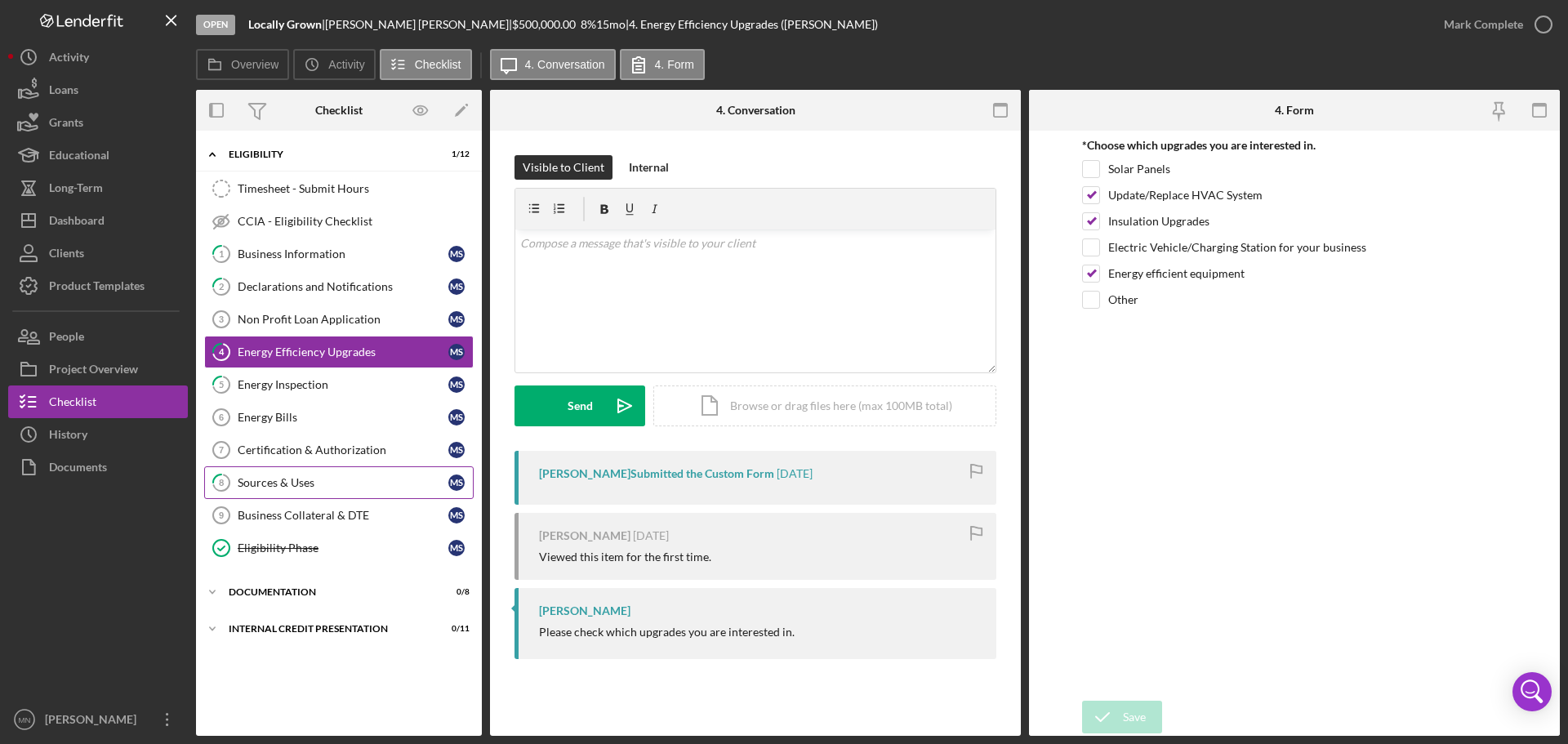
click at [300, 477] on div "Sources & Uses" at bounding box center [342, 482] width 211 height 13
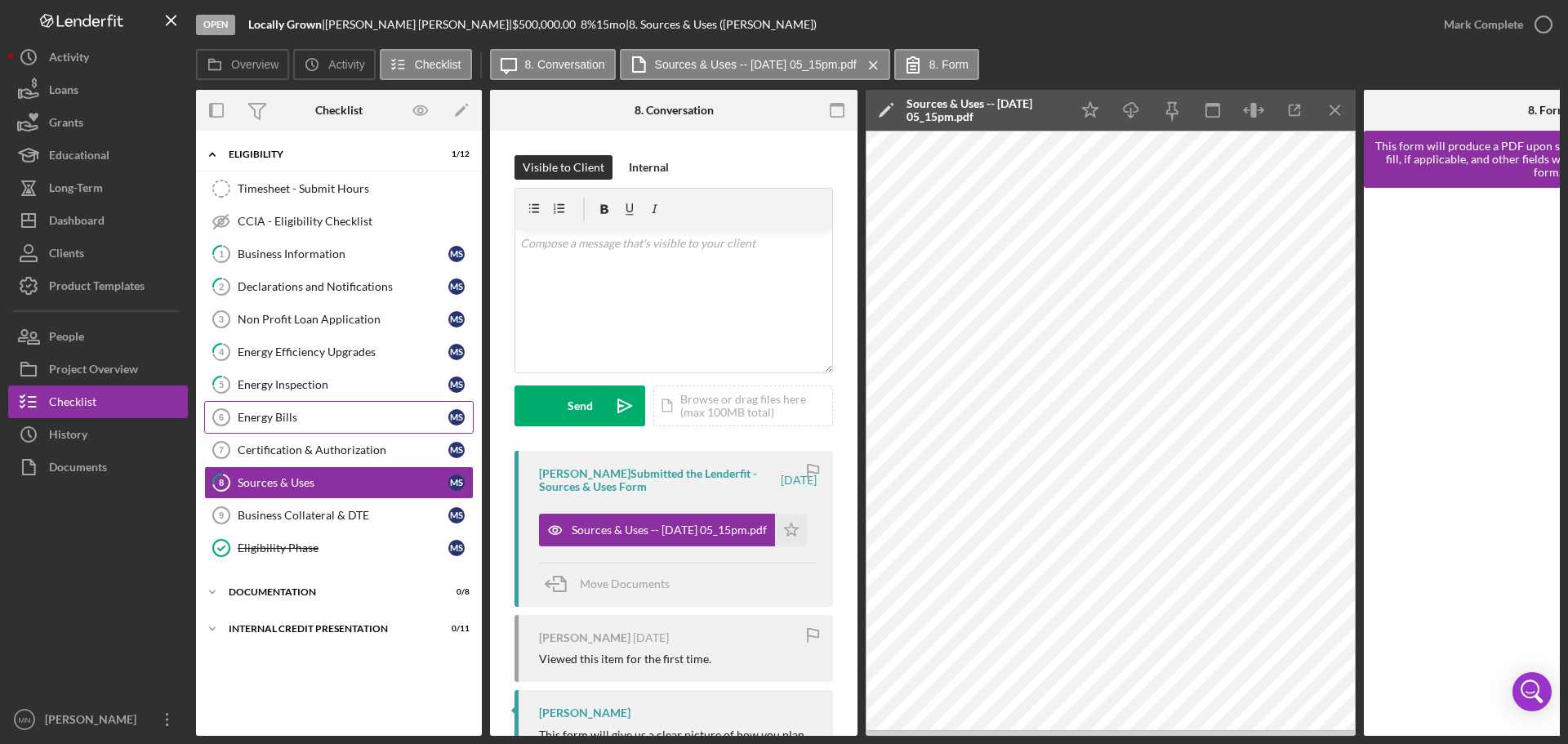
click at [271, 417] on div "Energy Bills" at bounding box center [342, 417] width 211 height 13
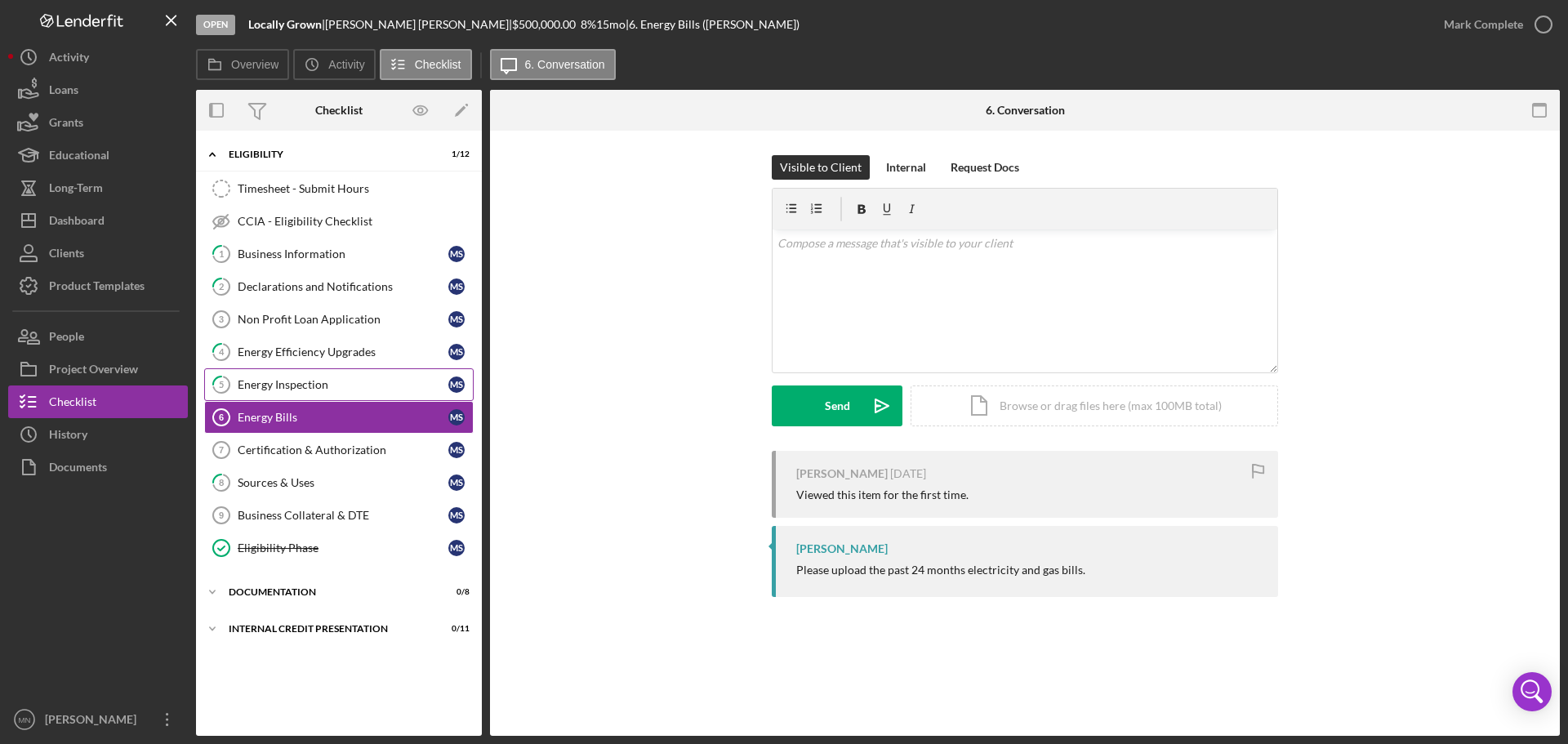
click at [274, 384] on div "Energy Inspection" at bounding box center [342, 384] width 211 height 13
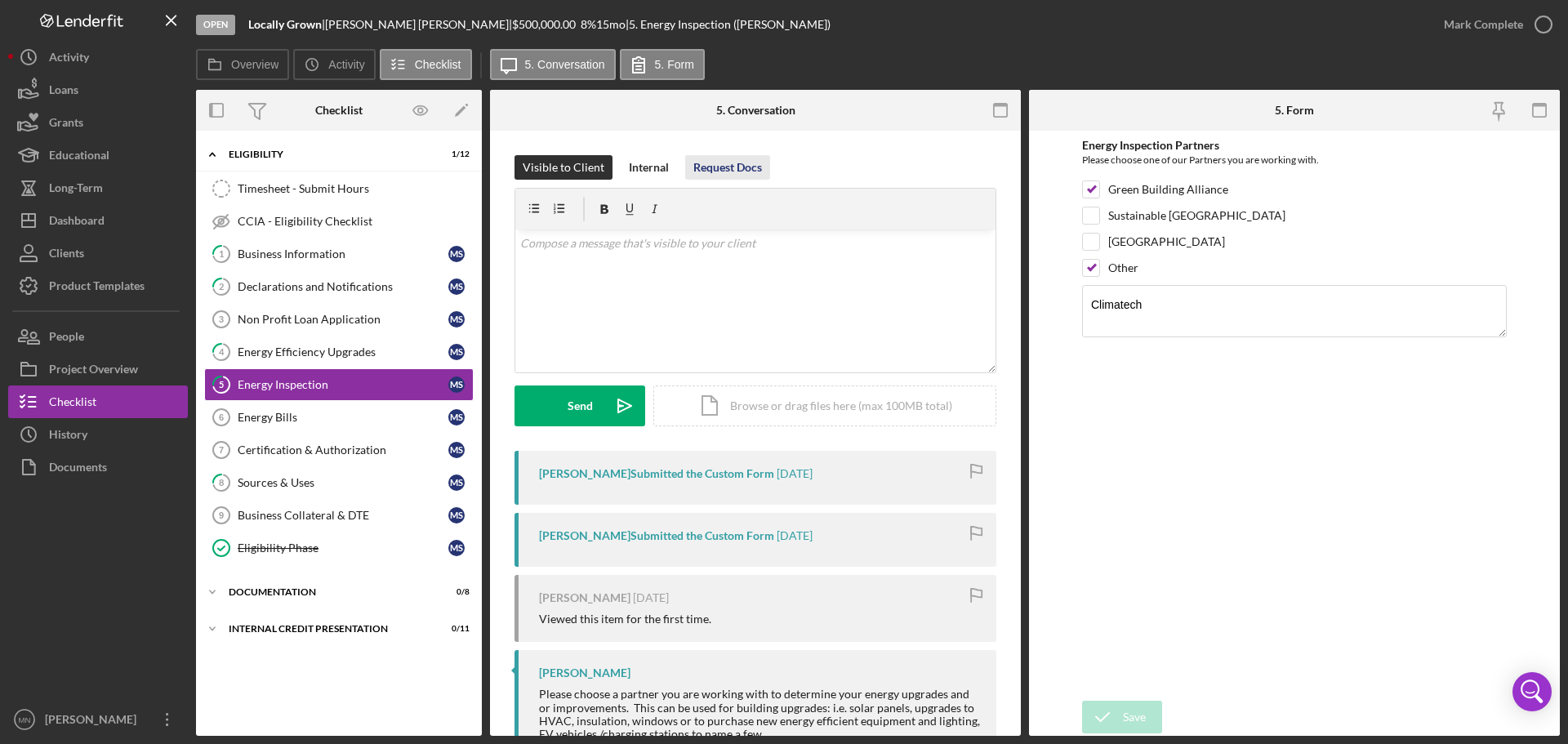
click at [739, 161] on div "Request Docs" at bounding box center [728, 167] width 69 height 25
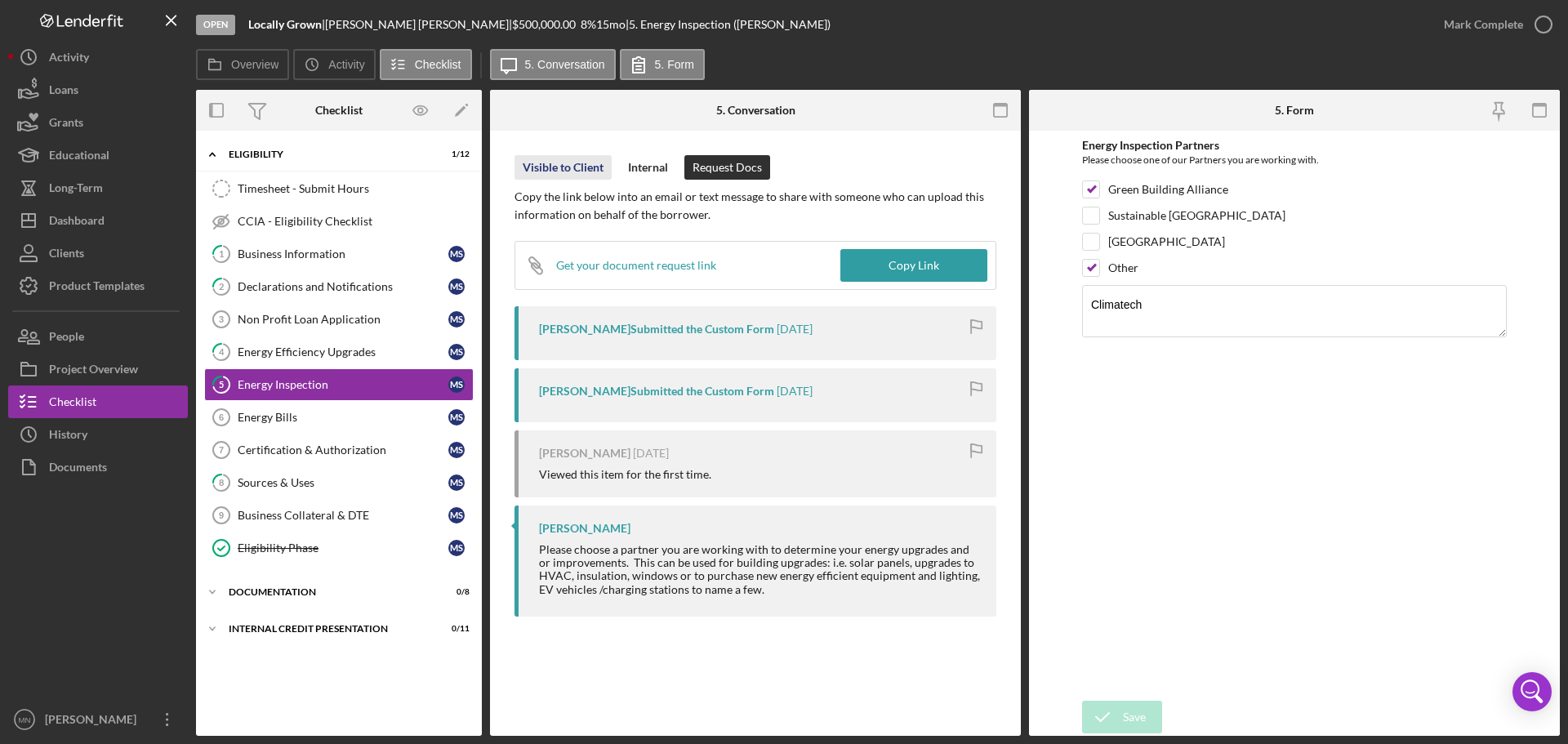
click at [586, 175] on div "Visible to Client" at bounding box center [563, 167] width 80 height 25
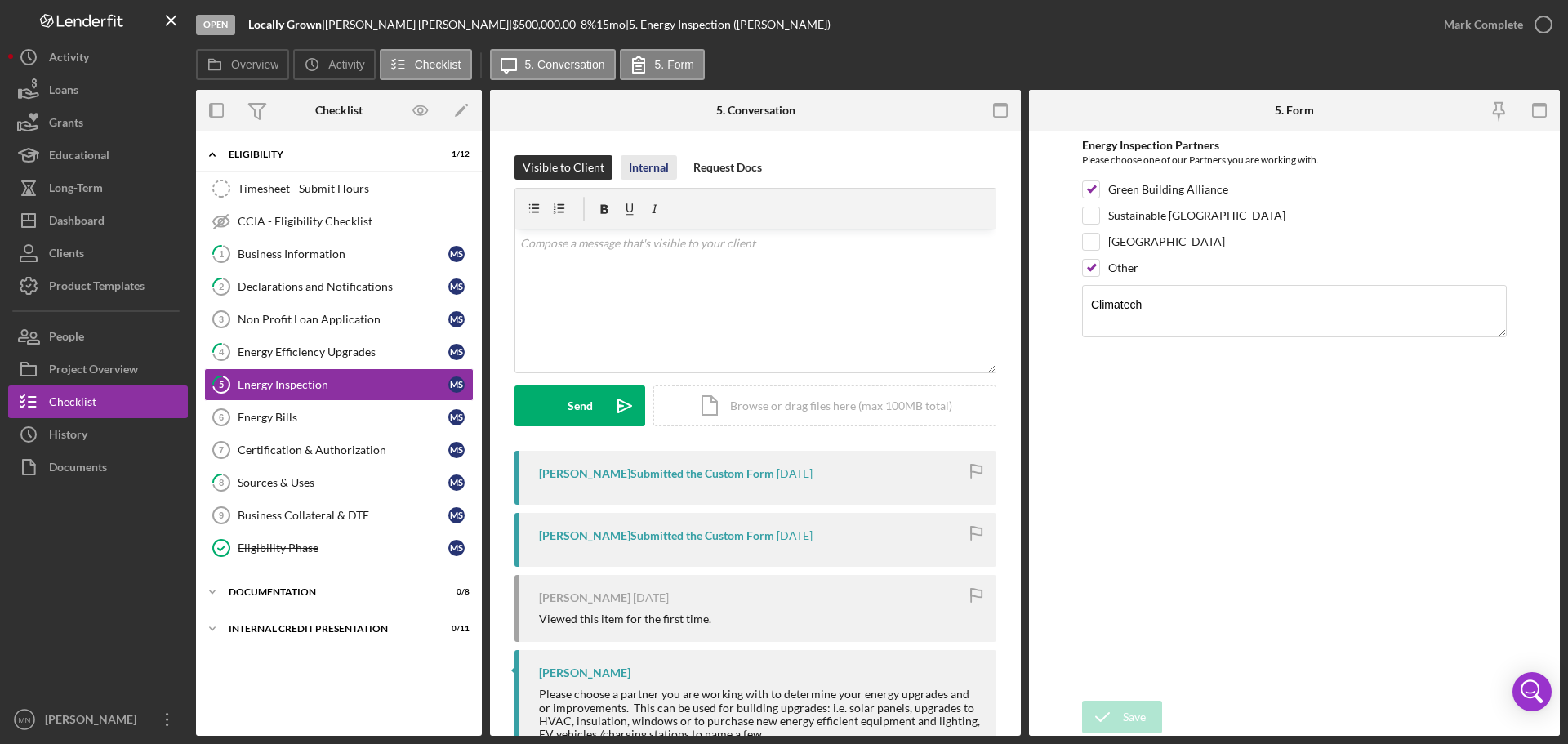
click at [642, 175] on div "Internal" at bounding box center [649, 167] width 40 height 25
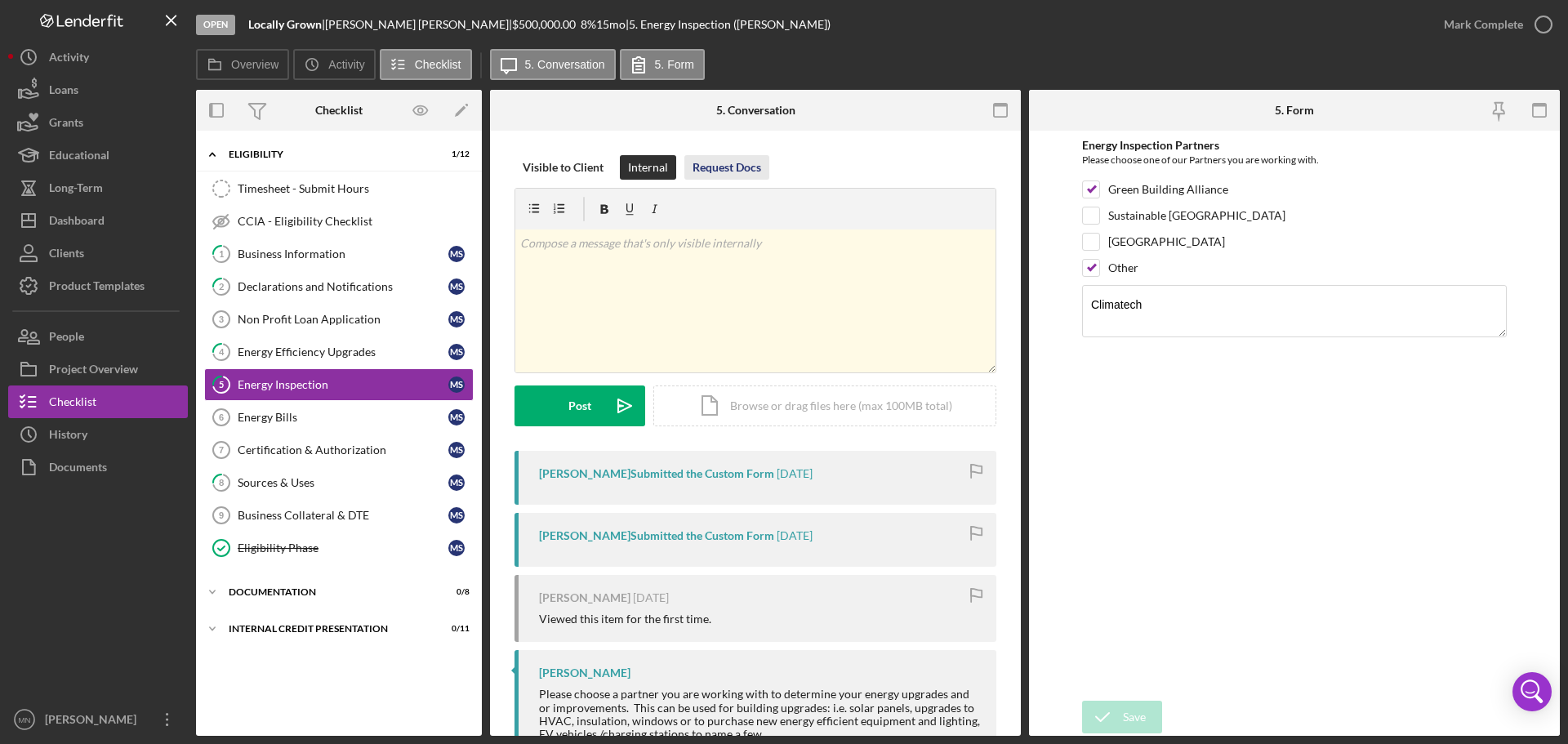
click at [716, 162] on div "Request Docs" at bounding box center [727, 167] width 69 height 25
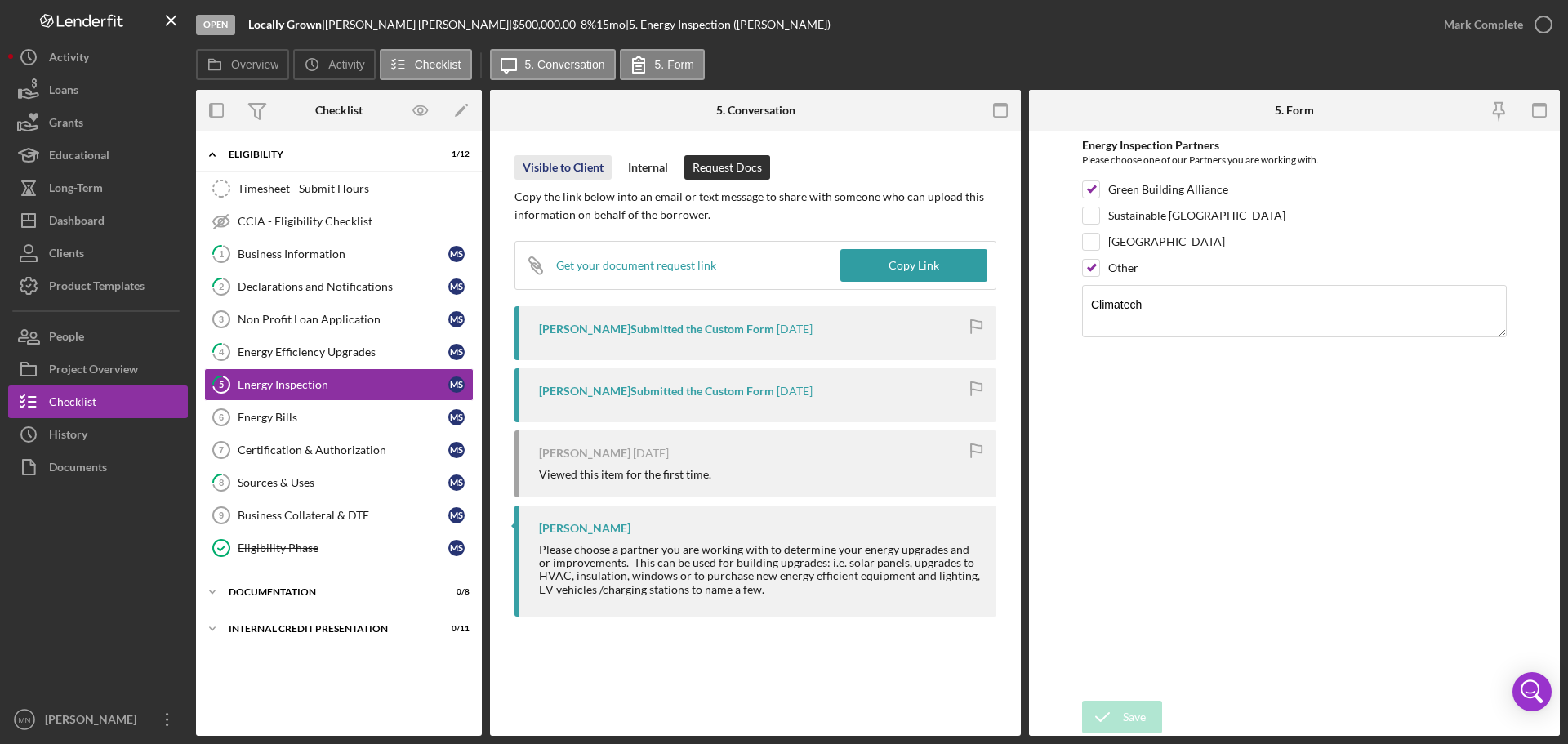
click at [544, 157] on div "Visible to Client" at bounding box center [563, 167] width 80 height 25
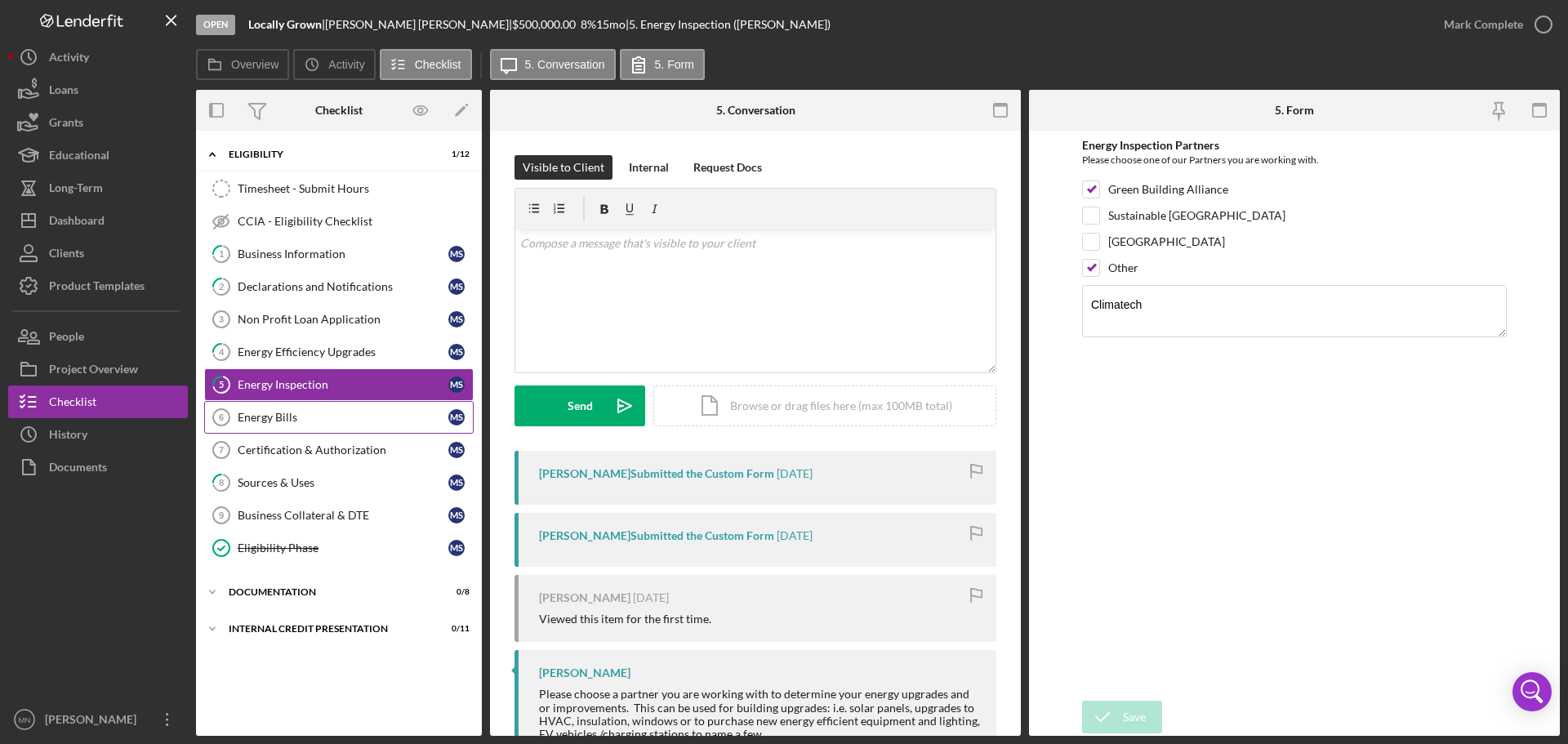
click at [337, 407] on link "Energy Bills 6 Energy Bills M S" at bounding box center [339, 417] width 270 height 32
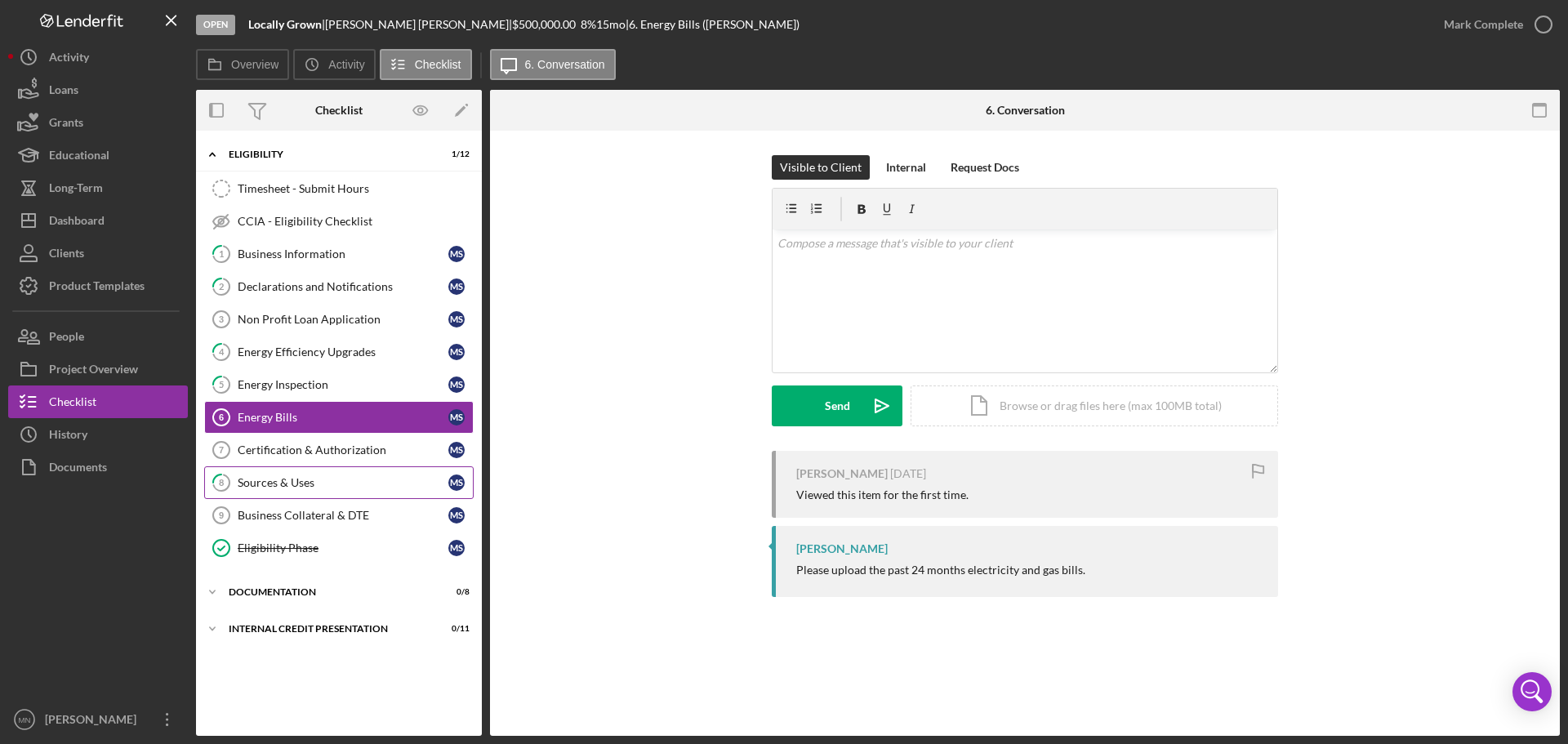
click at [292, 487] on div "Sources & Uses" at bounding box center [342, 482] width 211 height 13
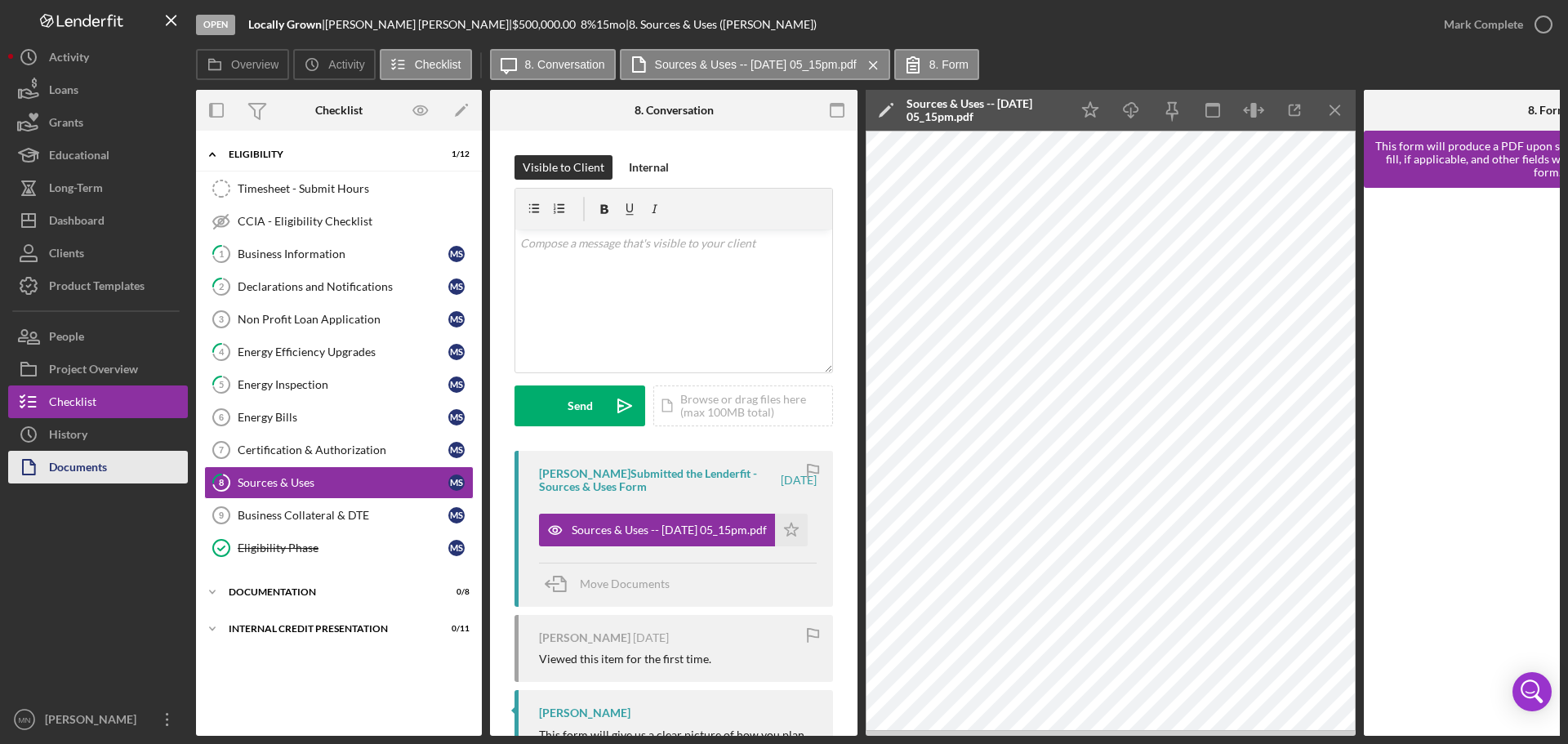
click at [86, 466] on div "Documents" at bounding box center [78, 469] width 58 height 36
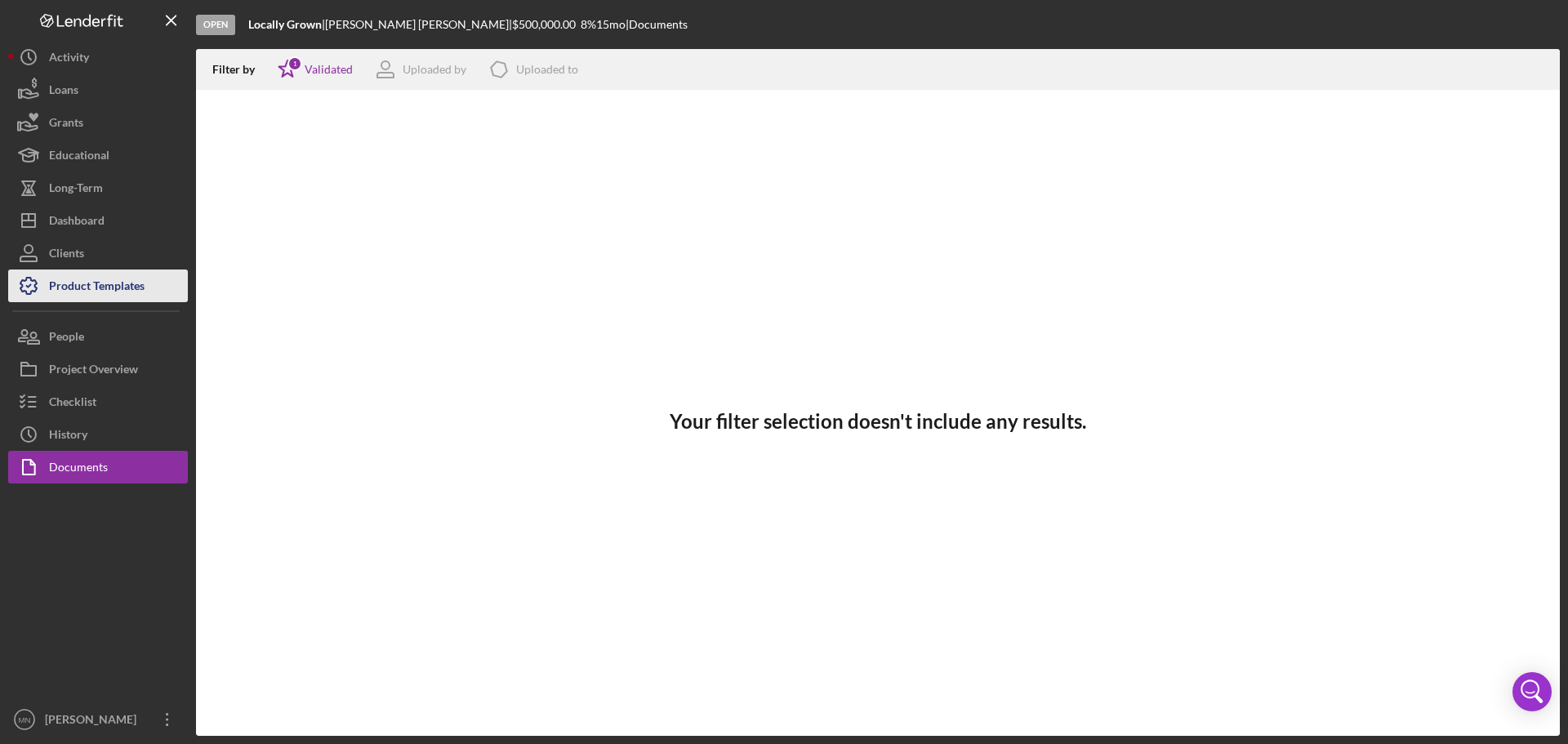
click at [76, 289] on div "Product Templates" at bounding box center [96, 288] width 95 height 36
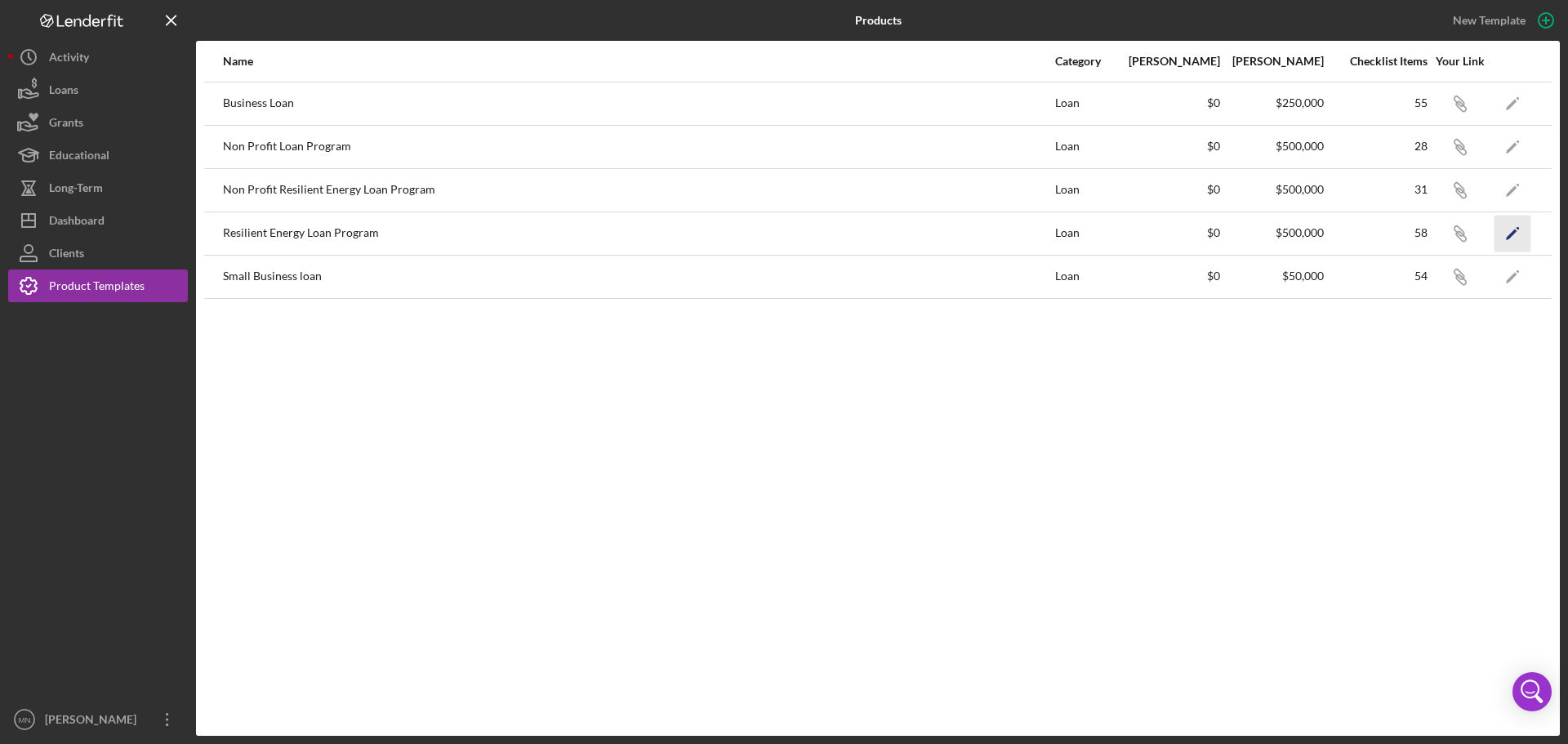
click at [1514, 239] on icon "Icon/Edit" at bounding box center [1512, 233] width 36 height 36
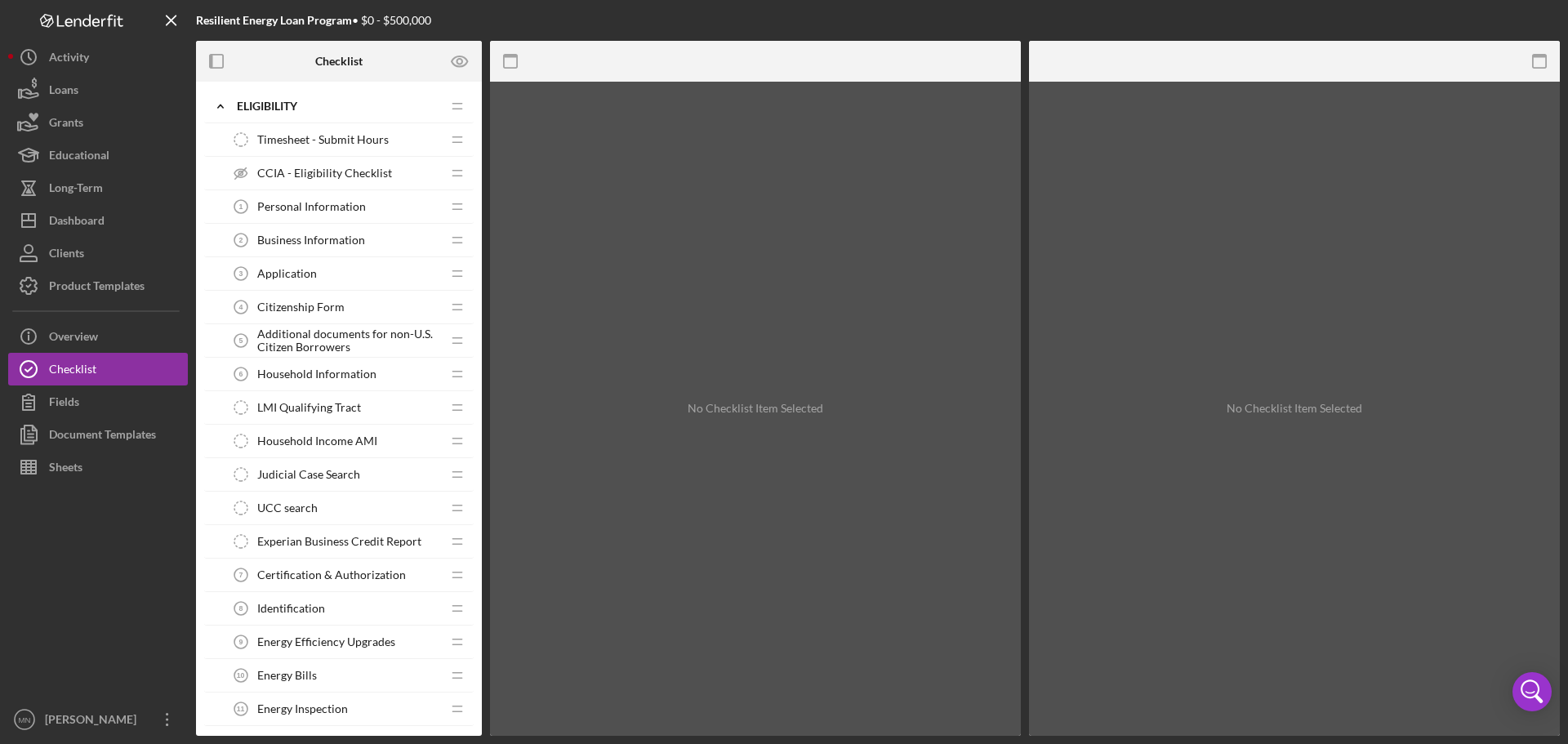
click at [310, 645] on span "Energy Efficiency Upgrades" at bounding box center [326, 642] width 138 height 13
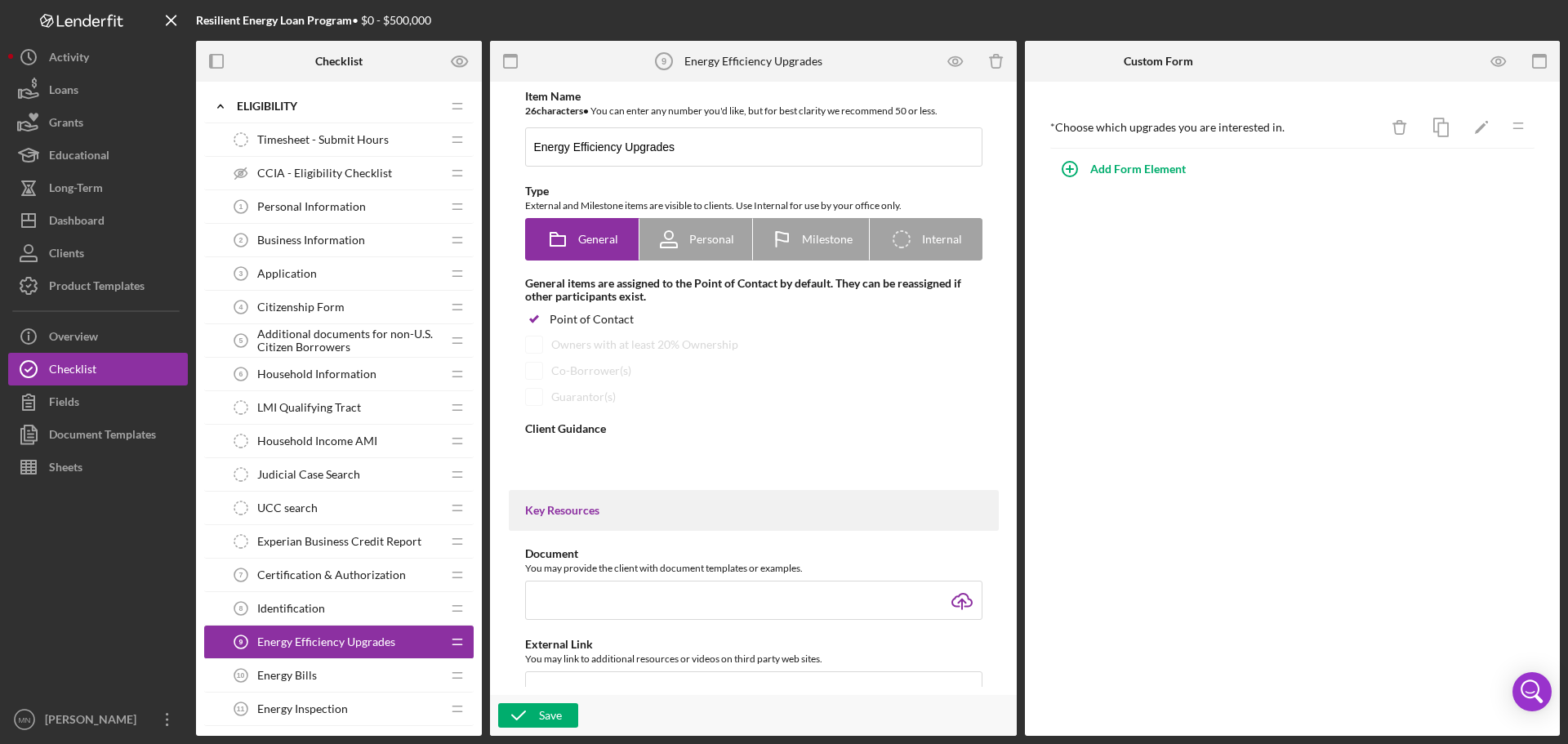
type textarea "<div>Please check which upgrades you are interested in.</div>"
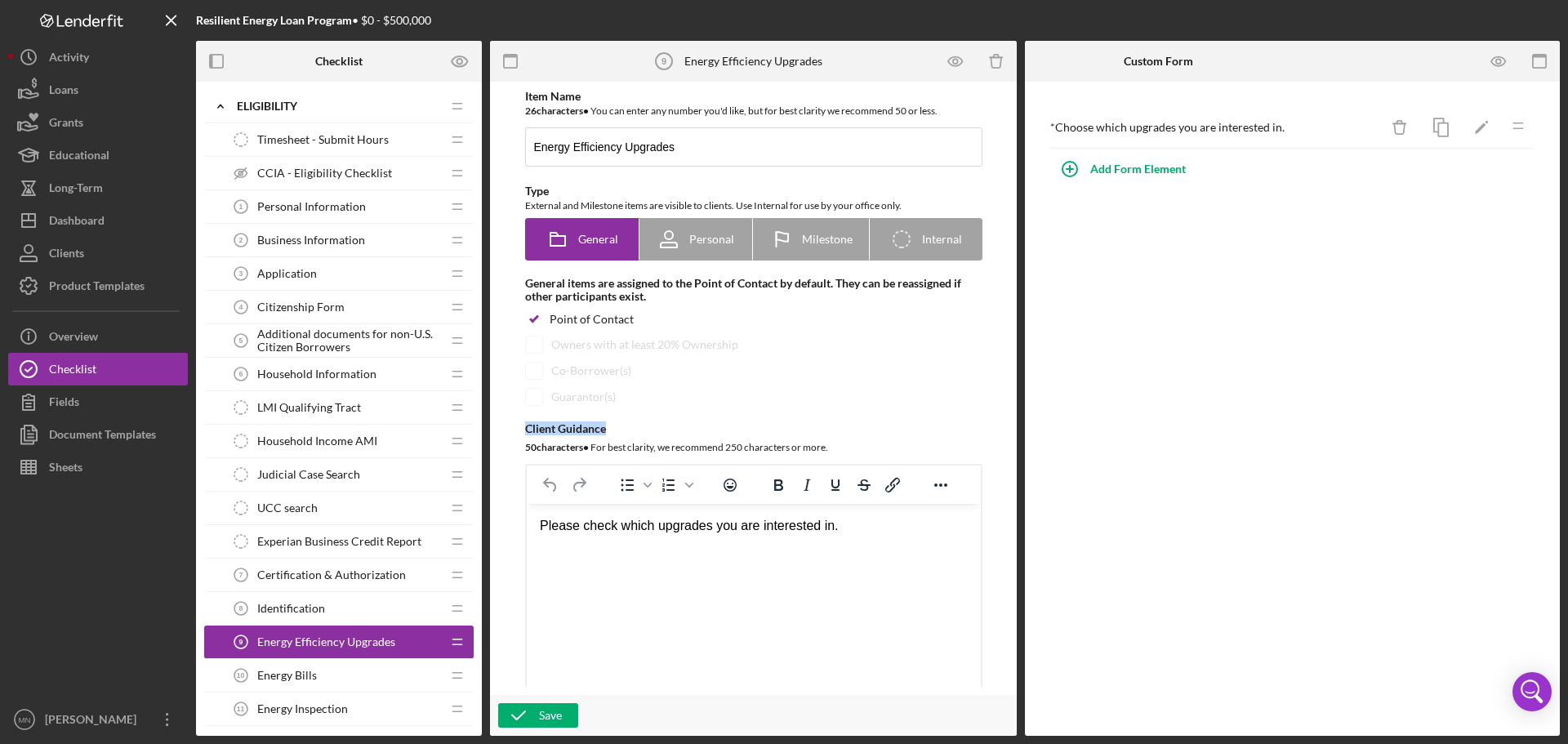
drag, startPoint x: 1009, startPoint y: 301, endPoint x: 1010, endPoint y: 410, distance: 109.0
click at [1010, 410] on div "Item Name 26 character s • You can enter any number you'd like, but for best cl…" at bounding box center [754, 408] width 527 height 655
click at [356, 685] on div "Energy Bills 10 Energy Bills" at bounding box center [333, 675] width 217 height 32
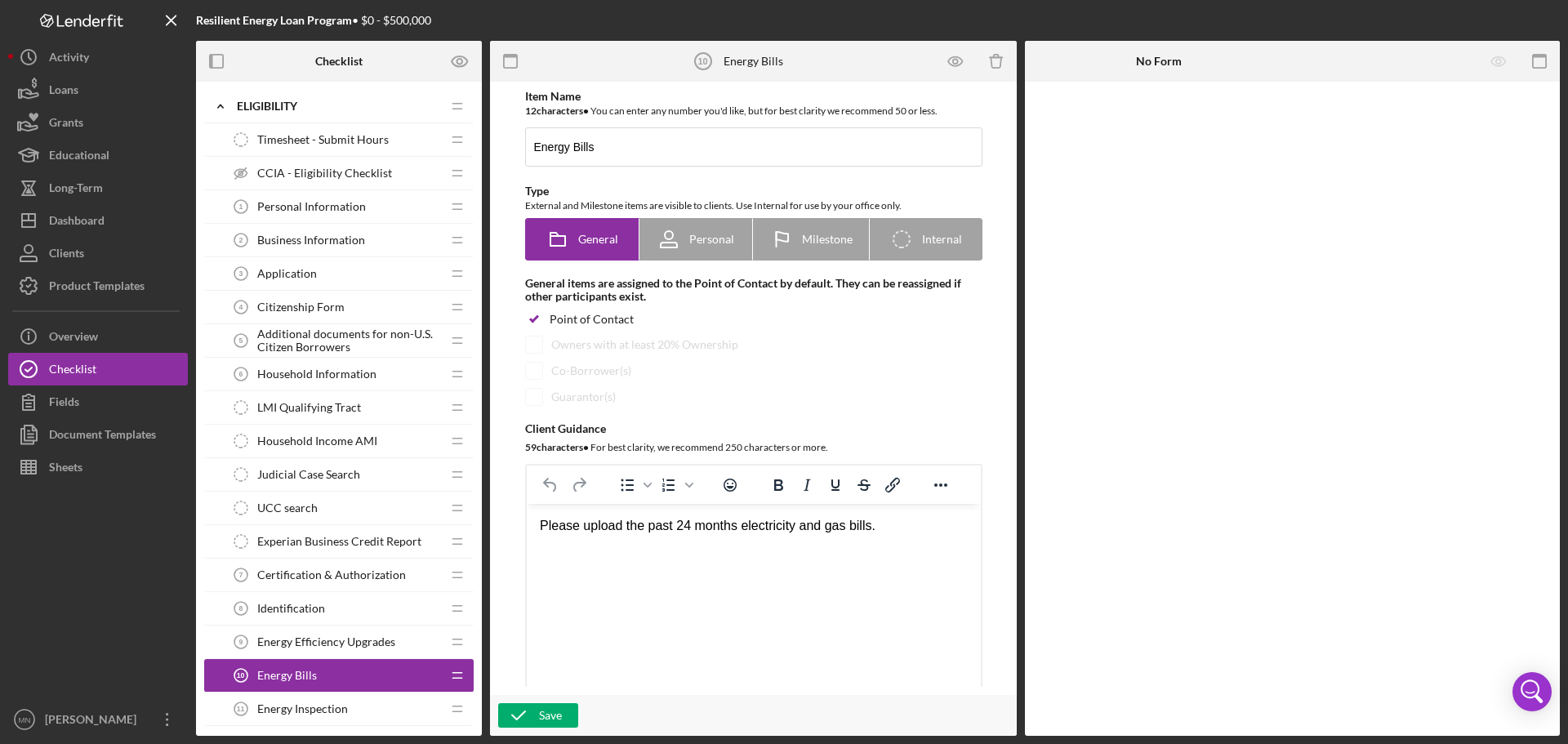
click at [340, 647] on span "Energy Efficiency Upgrades" at bounding box center [326, 642] width 138 height 13
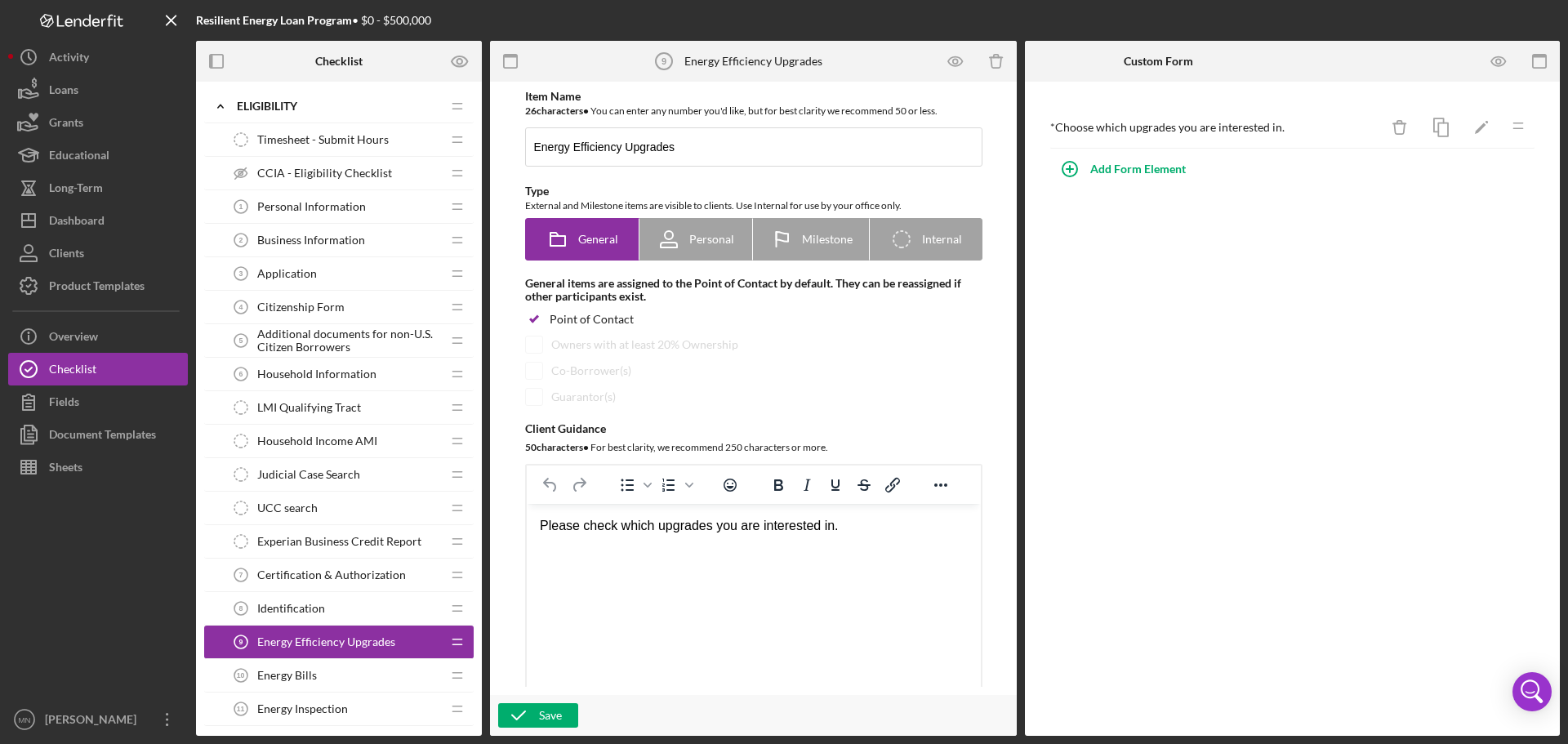
click at [326, 699] on div "Energy Inspection 11 Energy Inspection" at bounding box center [333, 709] width 217 height 32
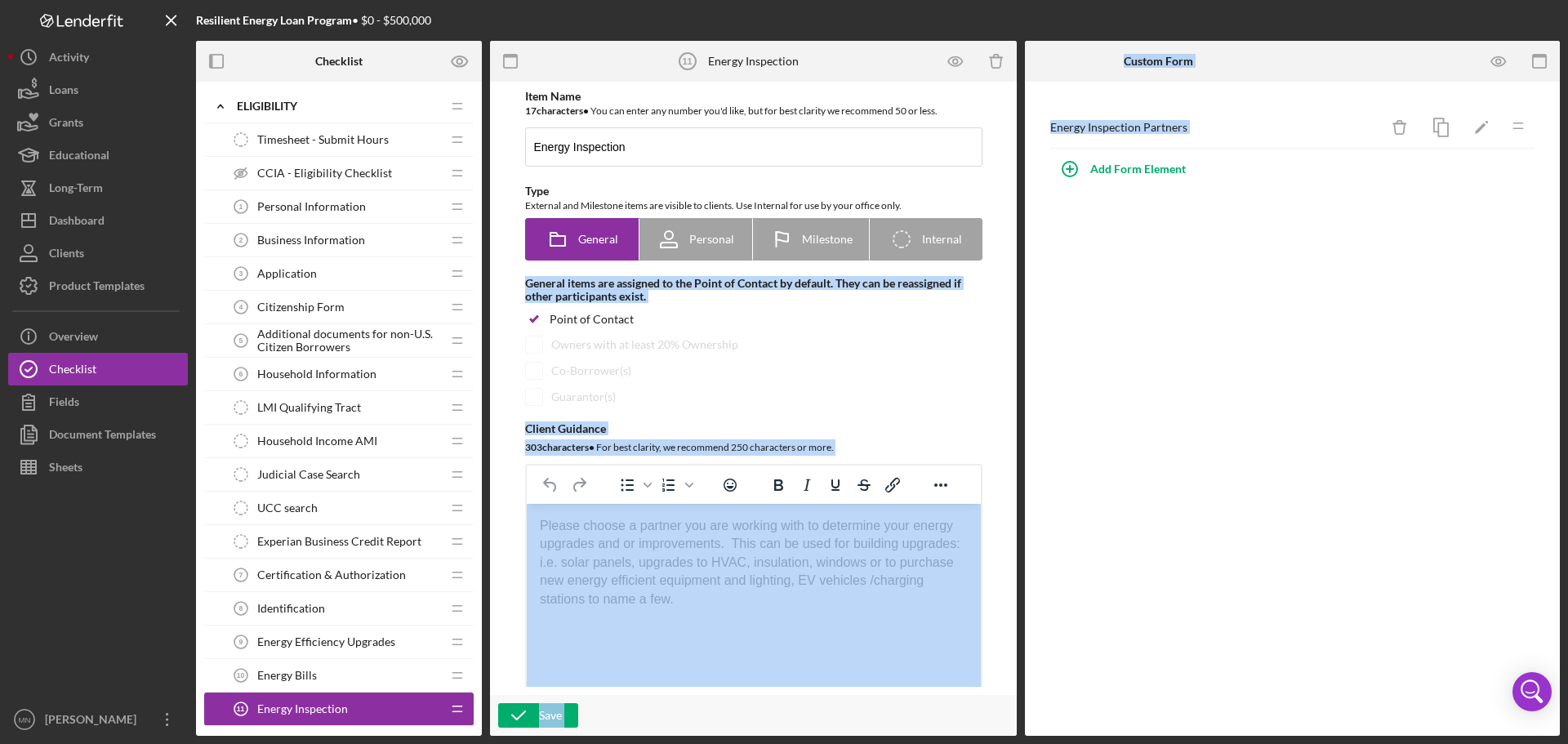
drag, startPoint x: 1003, startPoint y: 237, endPoint x: 1027, endPoint y: 372, distance: 137.1
click at [1027, 372] on div "Checklist Preview as Icon/Expander ELIGIBILITY Icon/Edit Icon/Drag Timesheet - …" at bounding box center [878, 389] width 1364 height 695
click at [1001, 358] on div "Item Name 17 character s • You can enter any number you'd like, but for best cl…" at bounding box center [754, 389] width 510 height 598
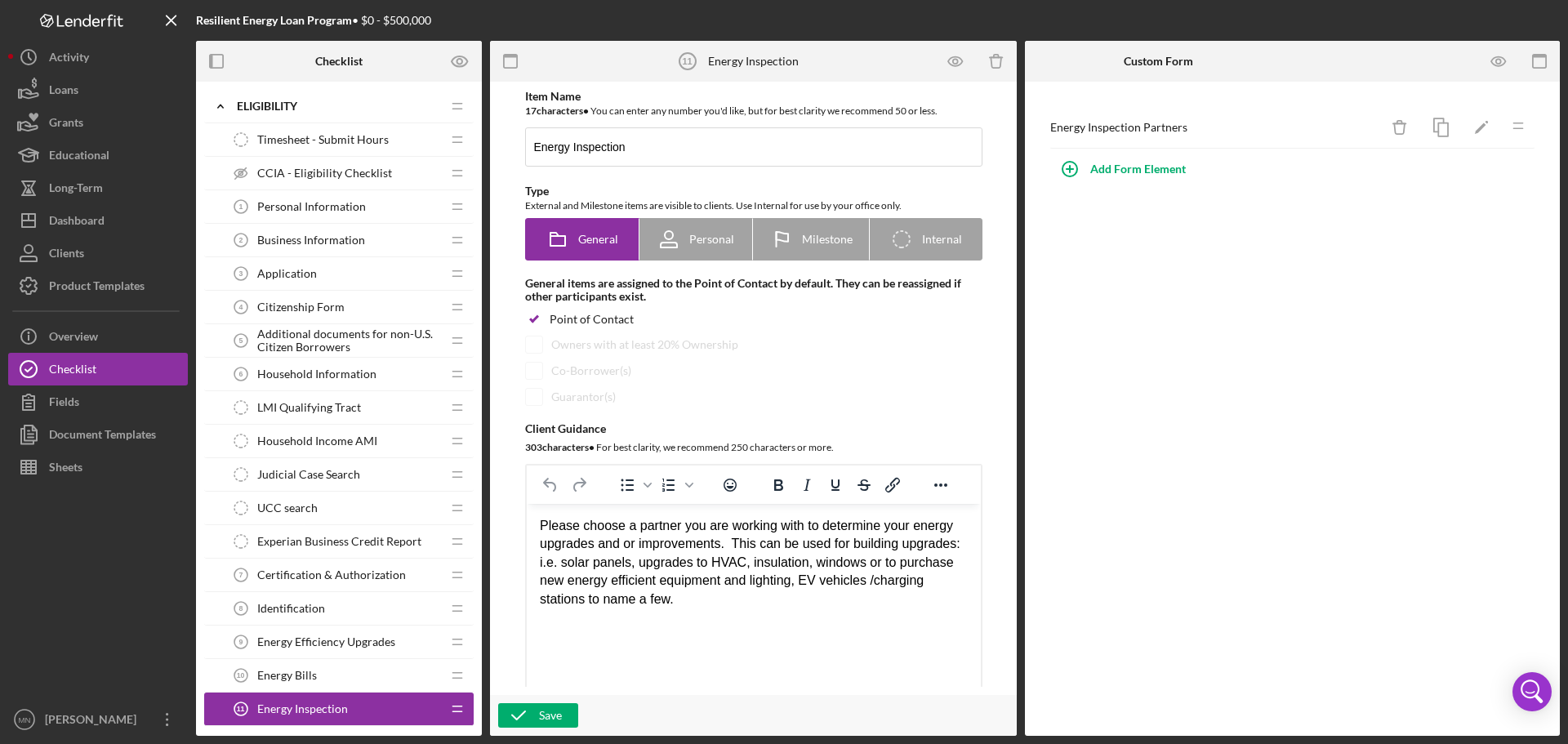
scroll to position [1080, 0]
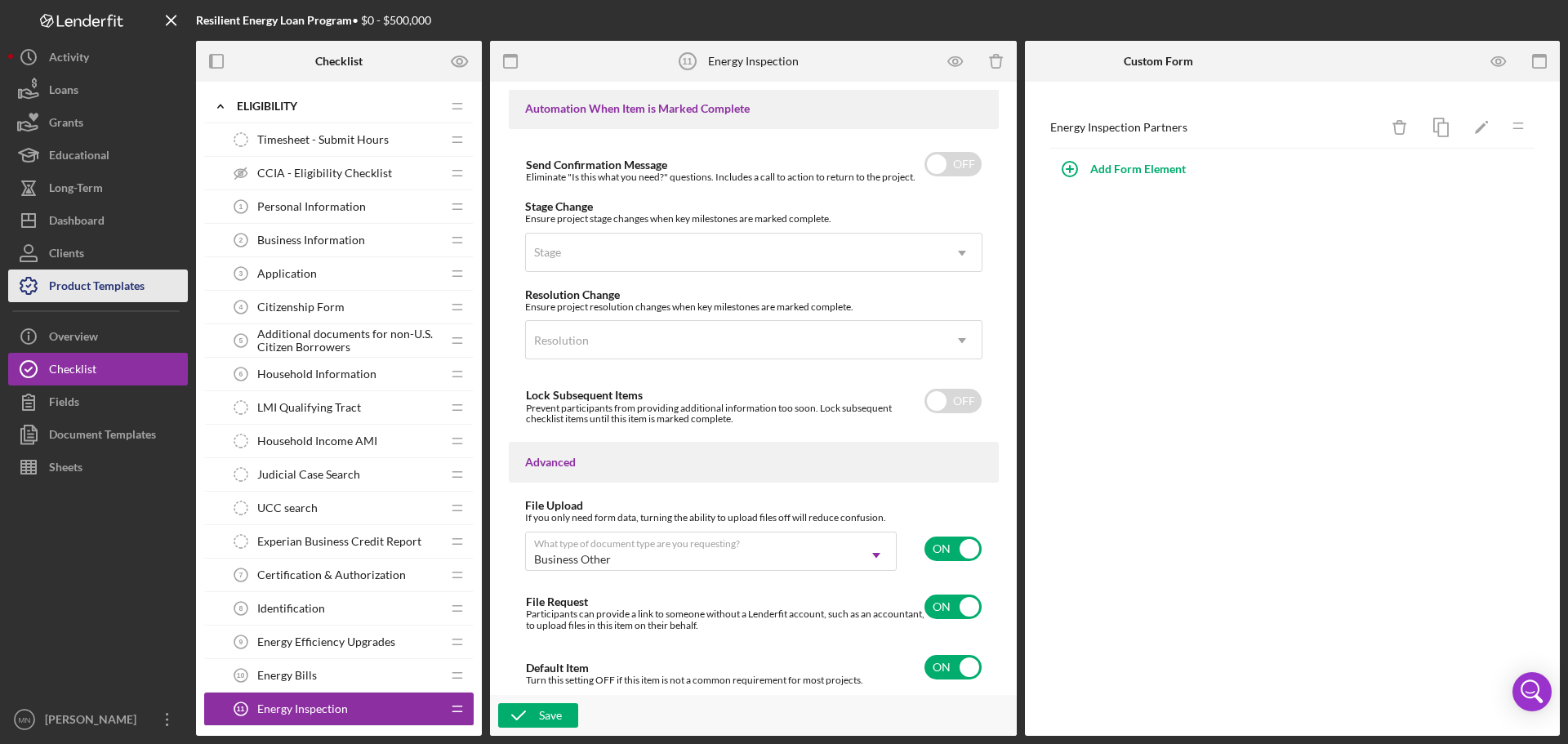
click at [110, 286] on div "Product Templates" at bounding box center [96, 288] width 95 height 36
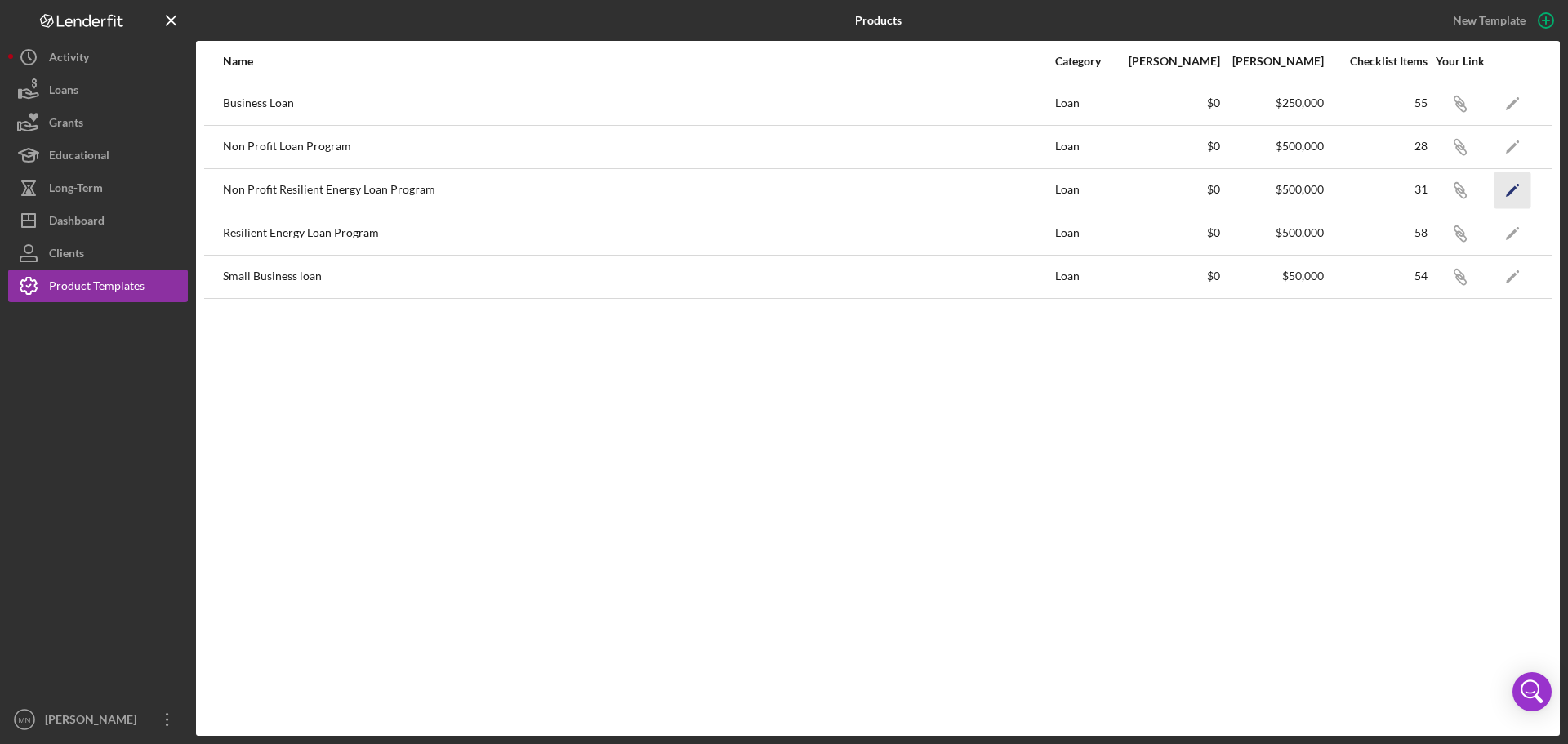
click at [1500, 186] on icon "Icon/Edit" at bounding box center [1512, 189] width 36 height 36
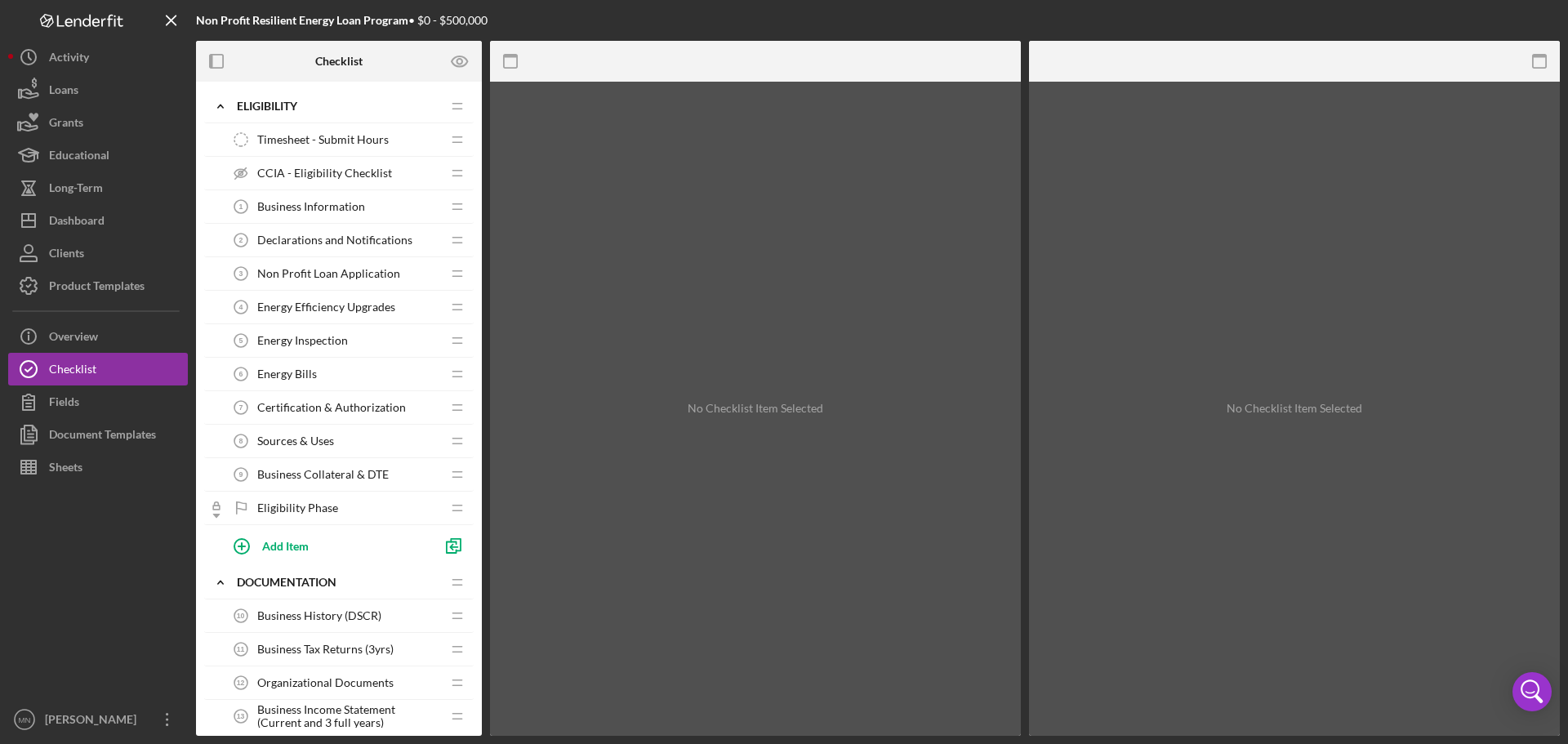
click at [360, 344] on div "Energy Inspection 5 Energy Inspection" at bounding box center [333, 341] width 217 height 32
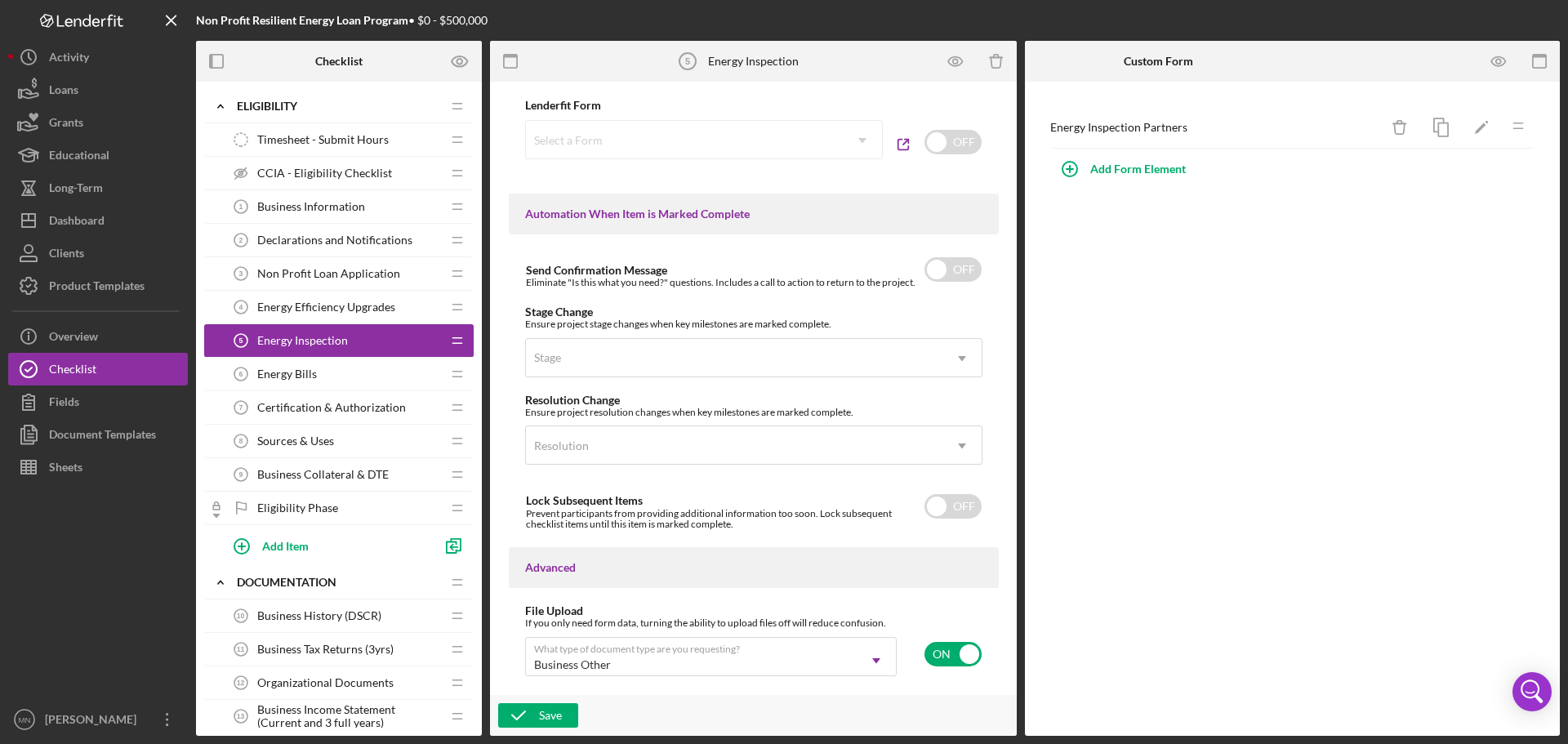
scroll to position [1080, 0]
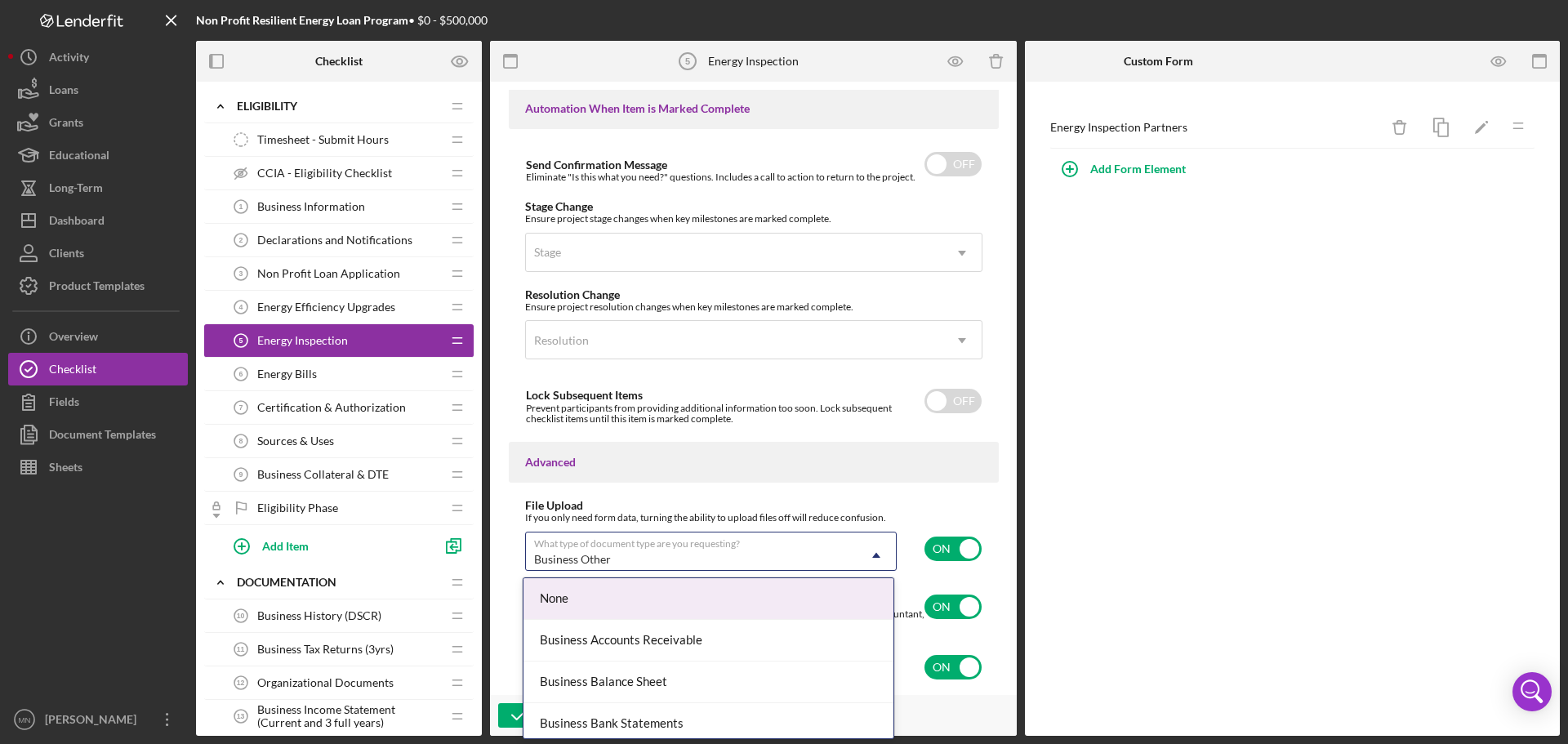
click at [842, 570] on div "Business Other" at bounding box center [691, 559] width 331 height 37
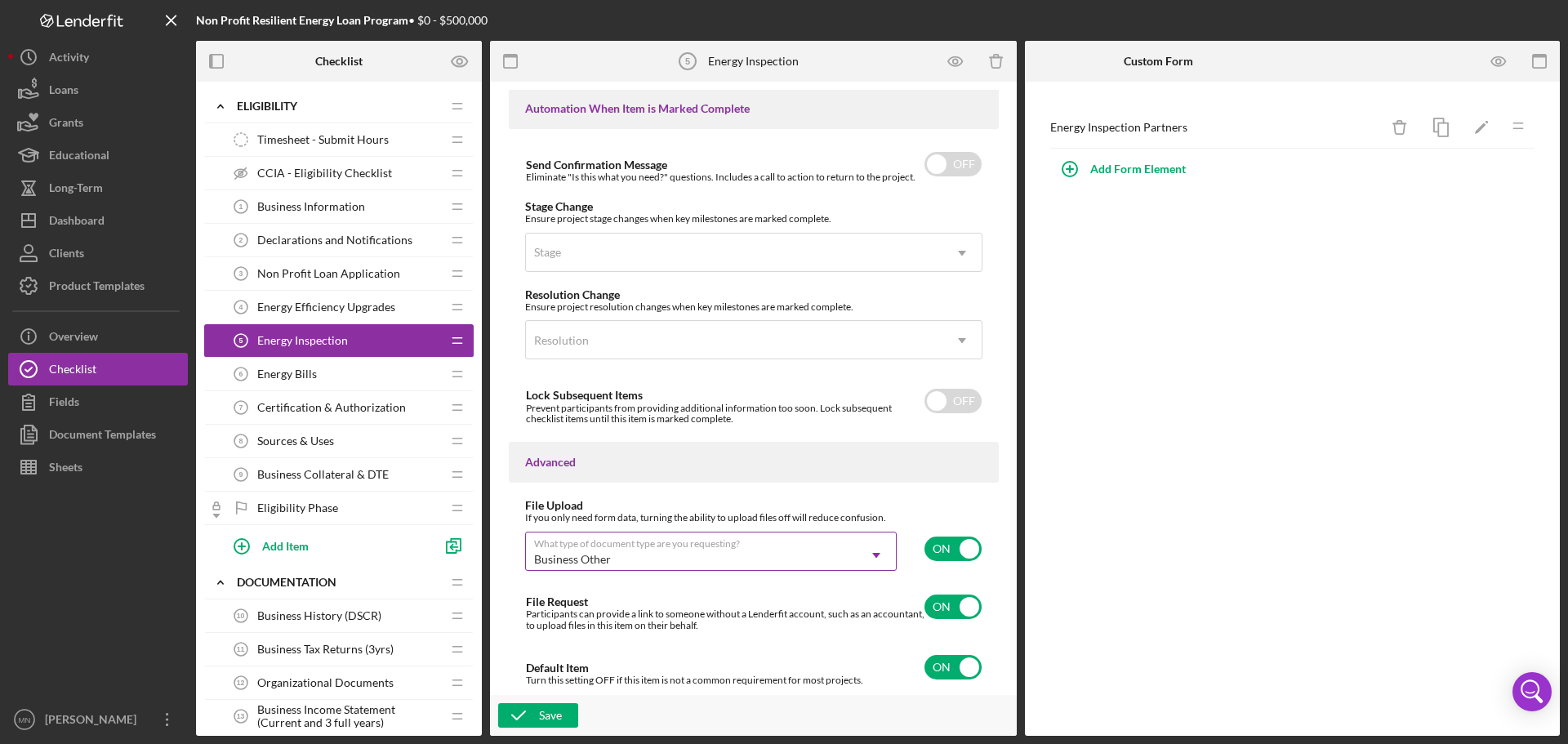
click at [842, 570] on div "Business Other" at bounding box center [691, 559] width 331 height 37
click at [94, 59] on button "Icon/History Activity" at bounding box center [97, 57] width 180 height 32
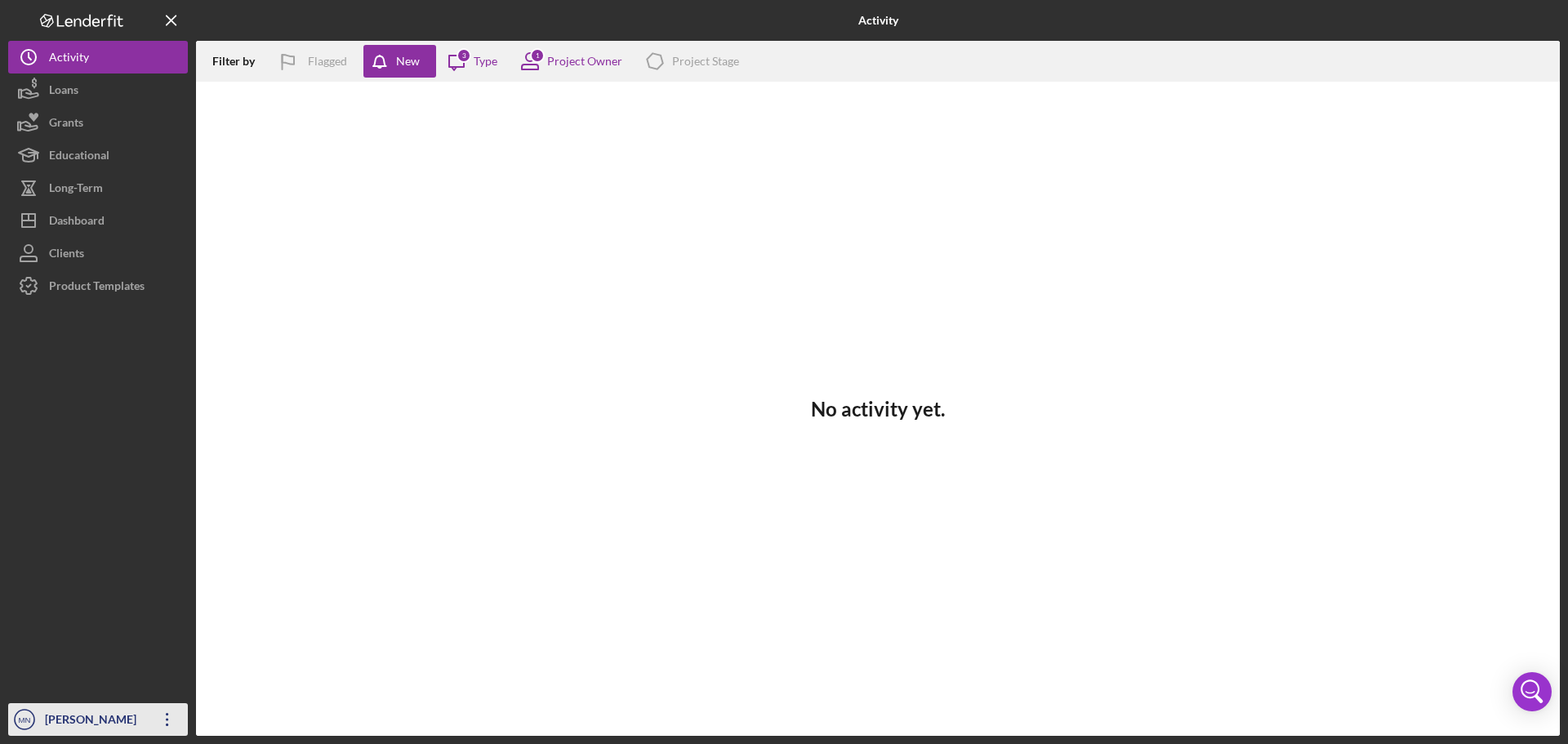
click at [168, 718] on icon "Icon/Overflow" at bounding box center [168, 720] width 41 height 41
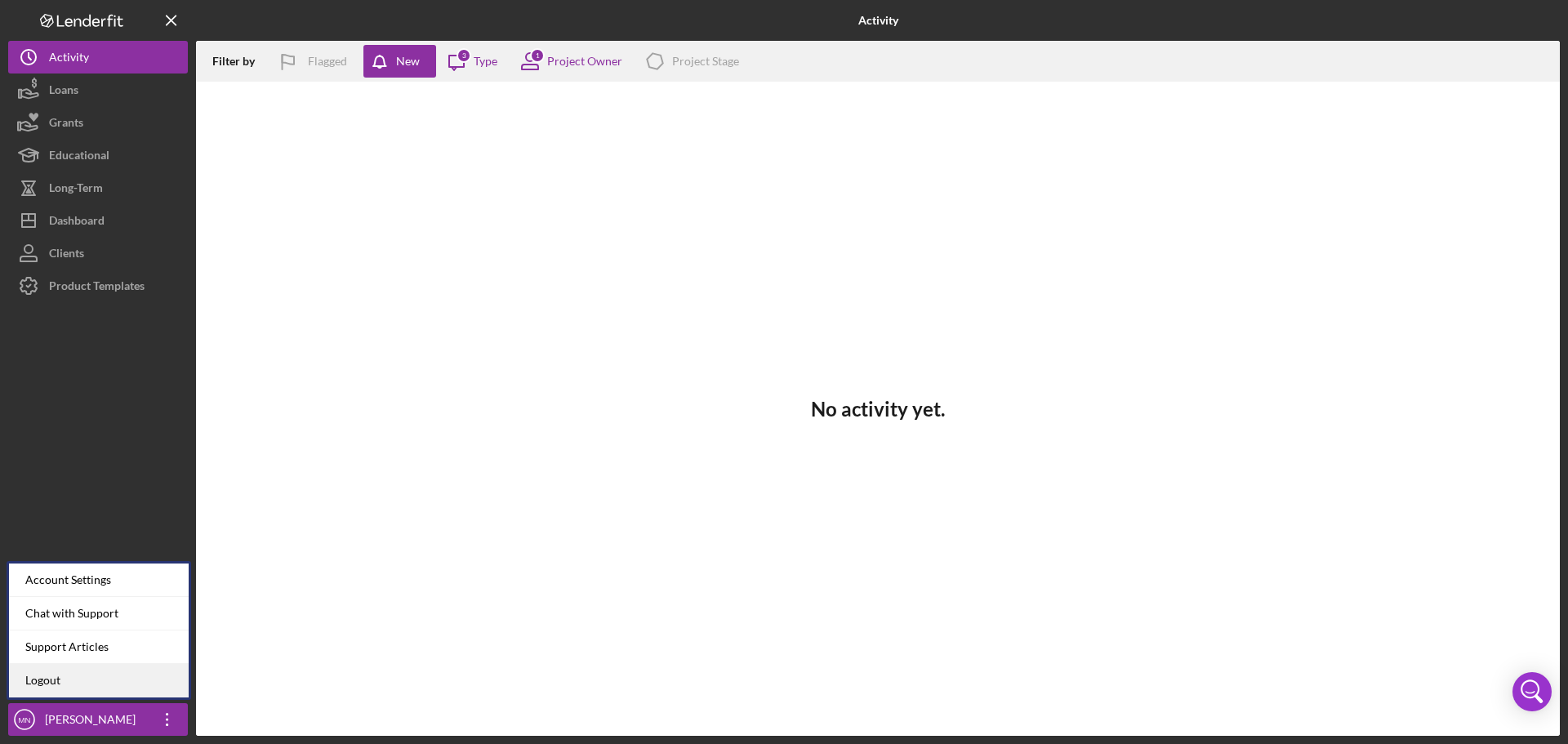
click at [146, 685] on link "Logout" at bounding box center [98, 681] width 180 height 33
